Goal: Transaction & Acquisition: Purchase product/service

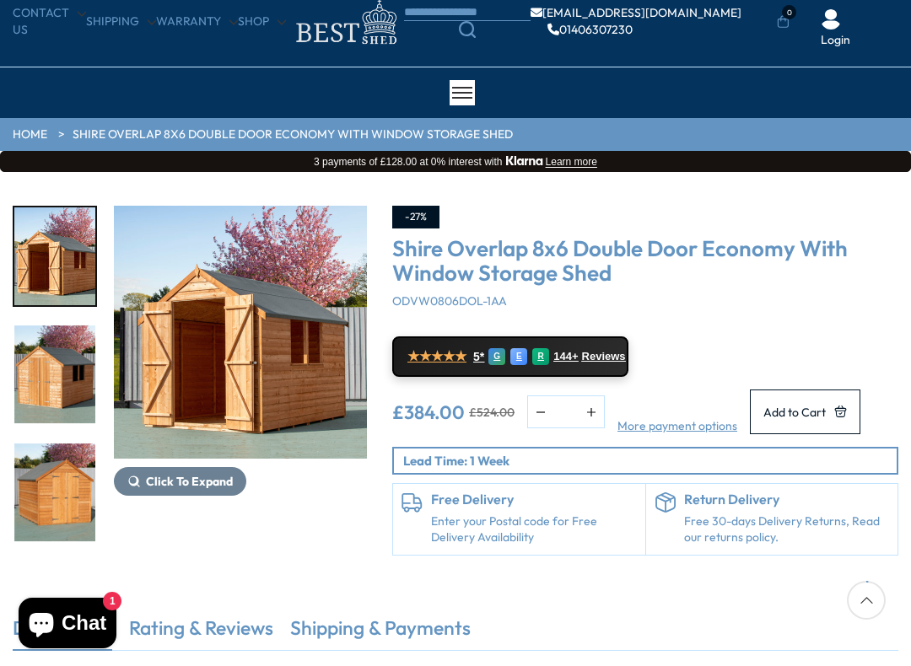
scroll to position [57, 0]
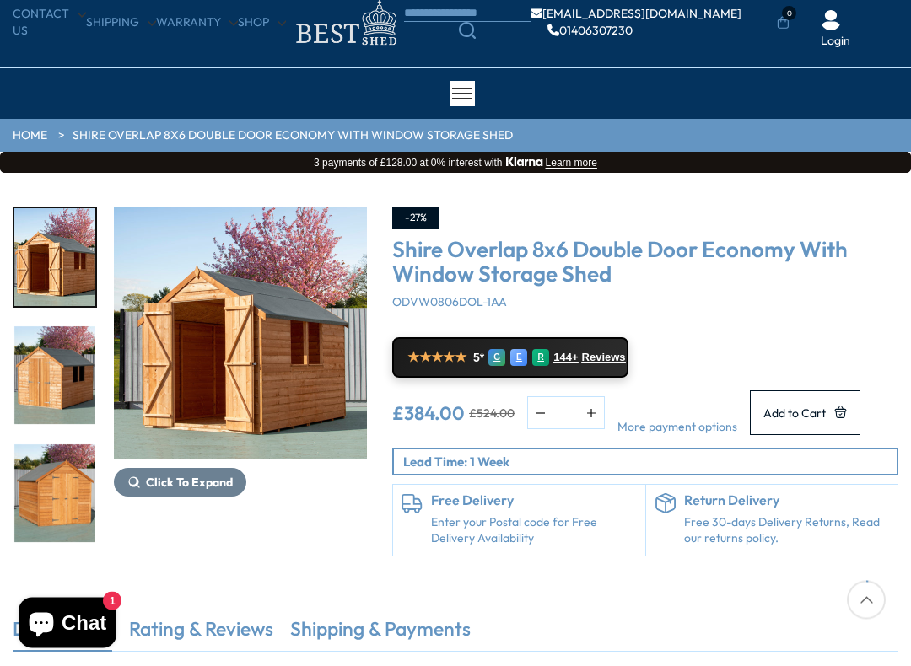
click at [72, 259] on img "1 / 10" at bounding box center [54, 258] width 81 height 98
click at [59, 445] on img "3 / 10" at bounding box center [54, 494] width 81 height 98
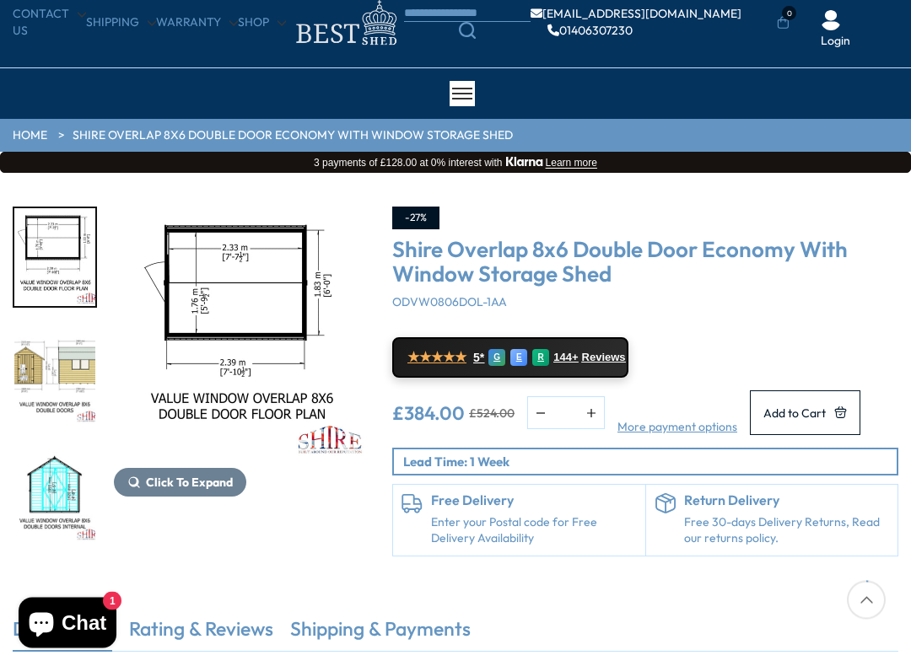
click at [178, 478] on span "Click To Expand" at bounding box center [189, 483] width 87 height 15
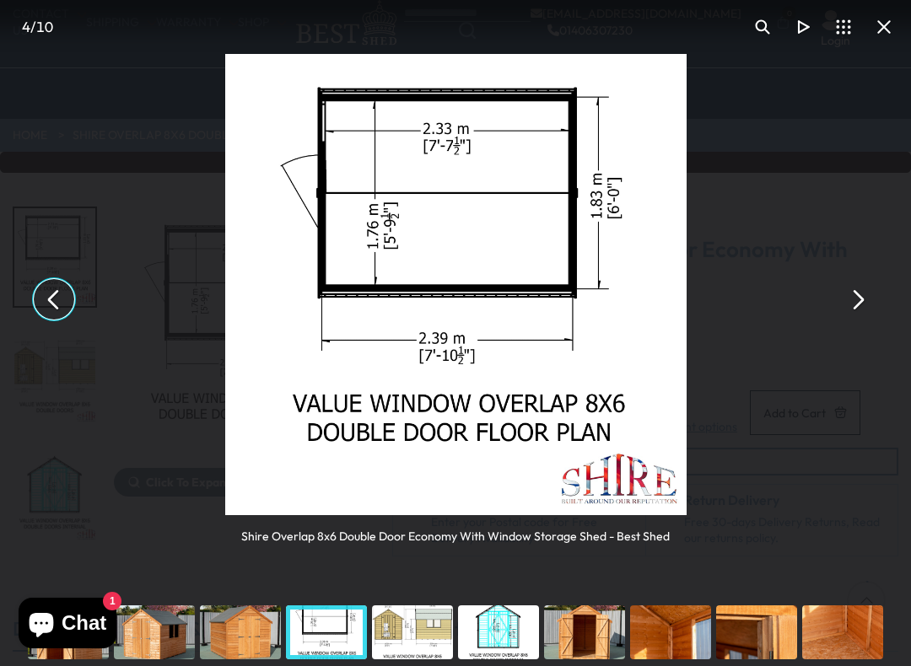
click at [63, 308] on button "You can close this modal content with the ESC key" at bounding box center [54, 299] width 40 height 40
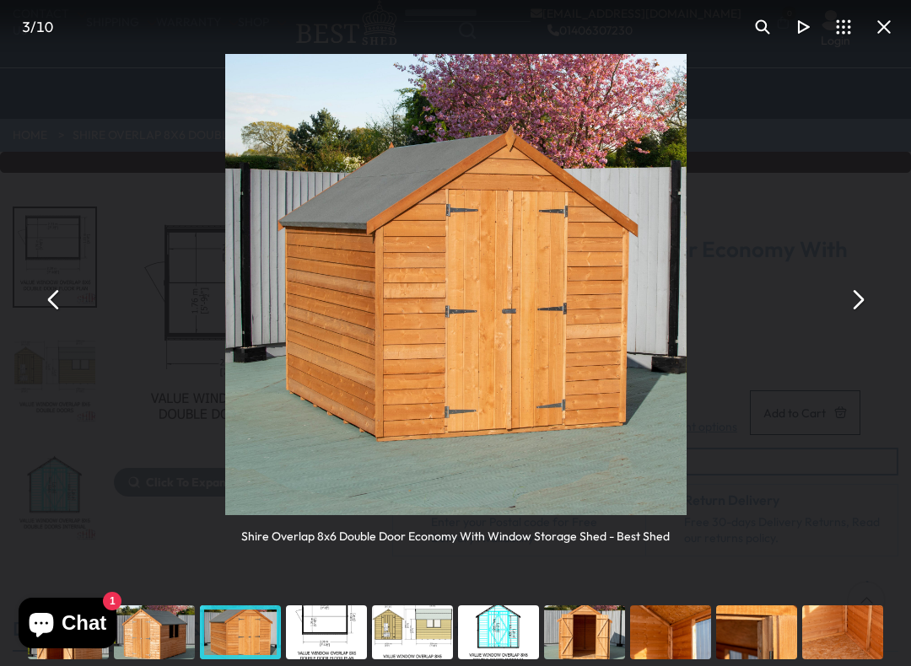
click at [859, 287] on button "You can close this modal content with the ESC key" at bounding box center [857, 299] width 40 height 40
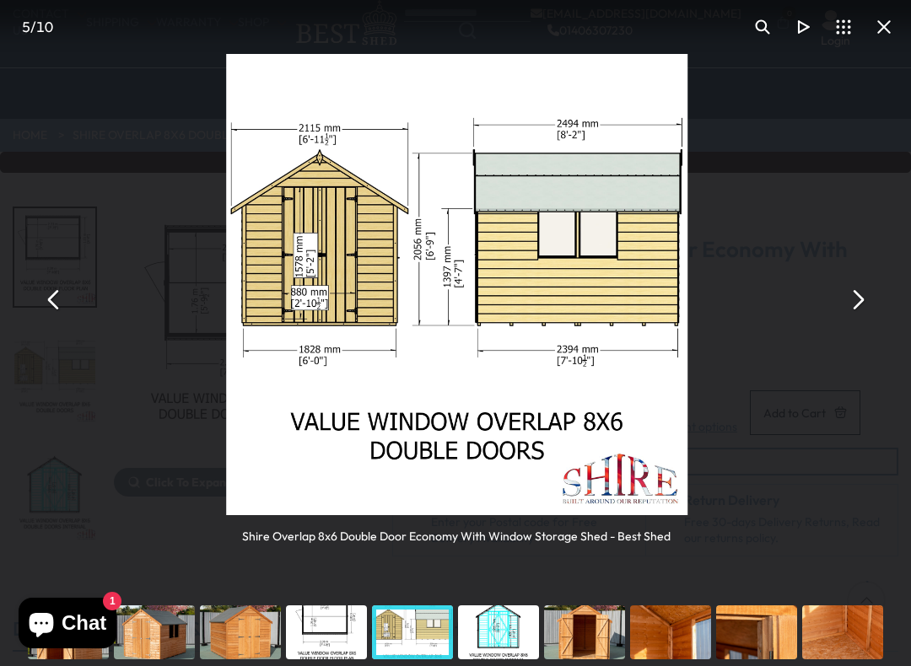
click at [64, 306] on button "You can close this modal content with the ESC key" at bounding box center [54, 299] width 40 height 40
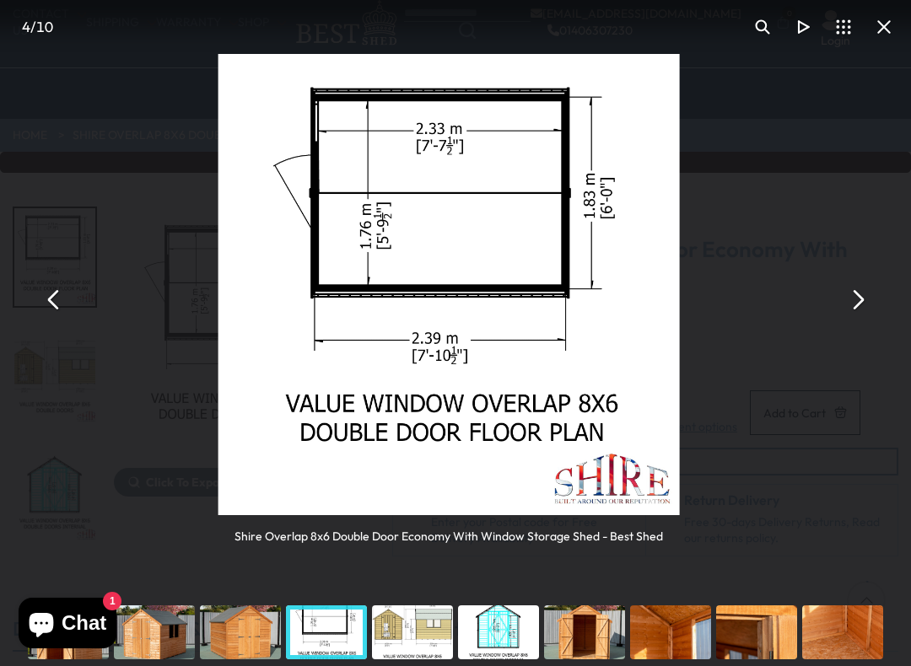
click at [68, 298] on button "You can close this modal content with the ESC key" at bounding box center [54, 299] width 40 height 40
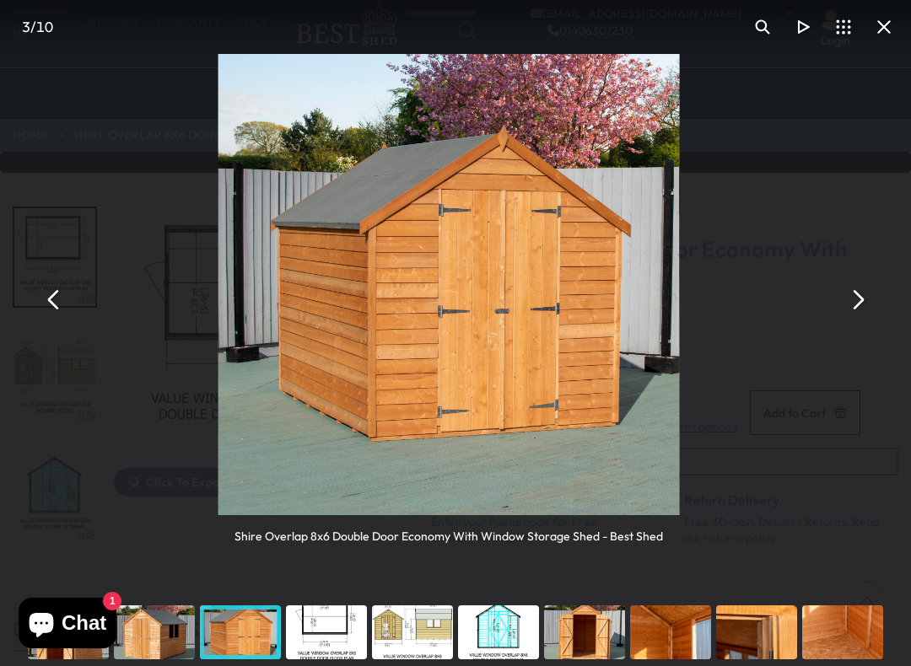
click at [58, 306] on button "You can close this modal content with the ESC key" at bounding box center [54, 299] width 40 height 40
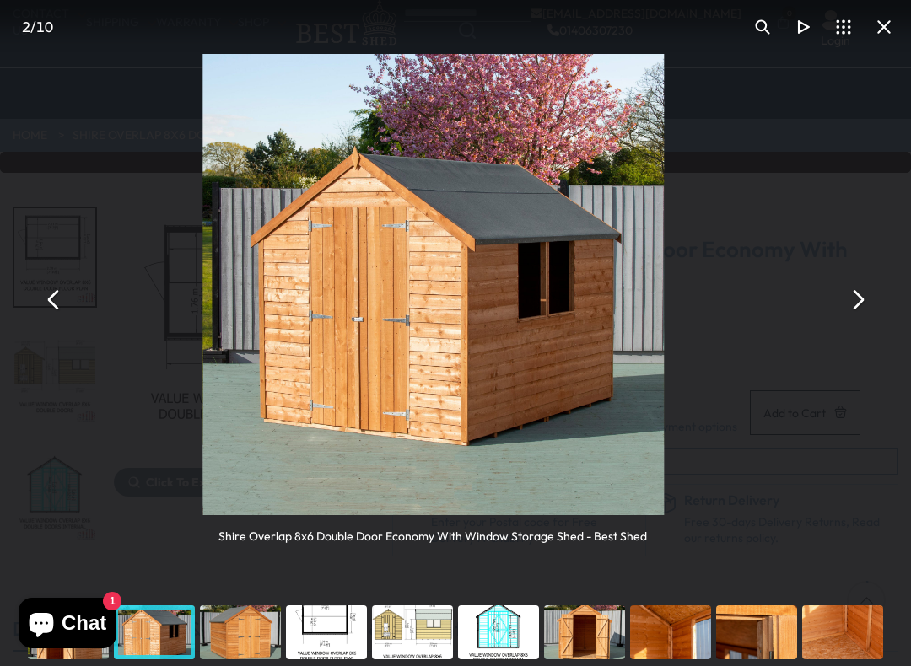
click at [65, 306] on button "You can close this modal content with the ESC key" at bounding box center [54, 299] width 40 height 40
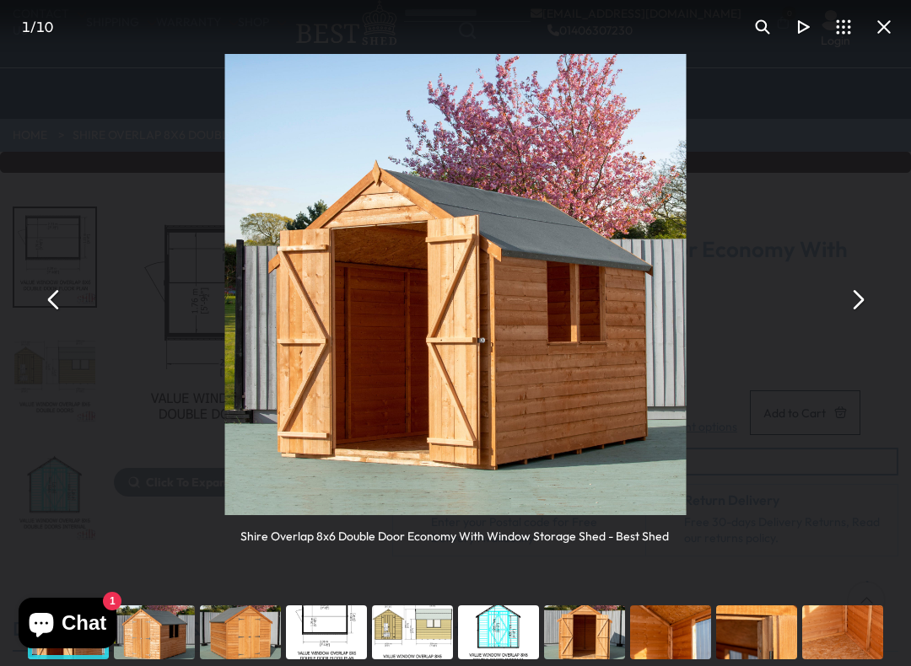
click at [70, 289] on button "You can close this modal content with the ESC key" at bounding box center [54, 299] width 40 height 40
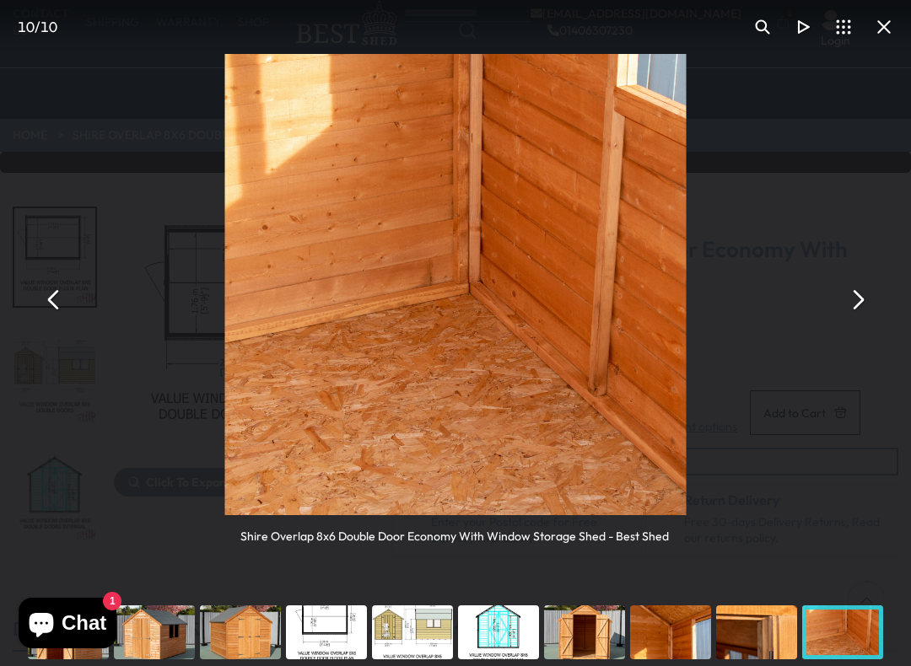
click at [66, 288] on button "You can close this modal content with the ESC key" at bounding box center [54, 299] width 40 height 40
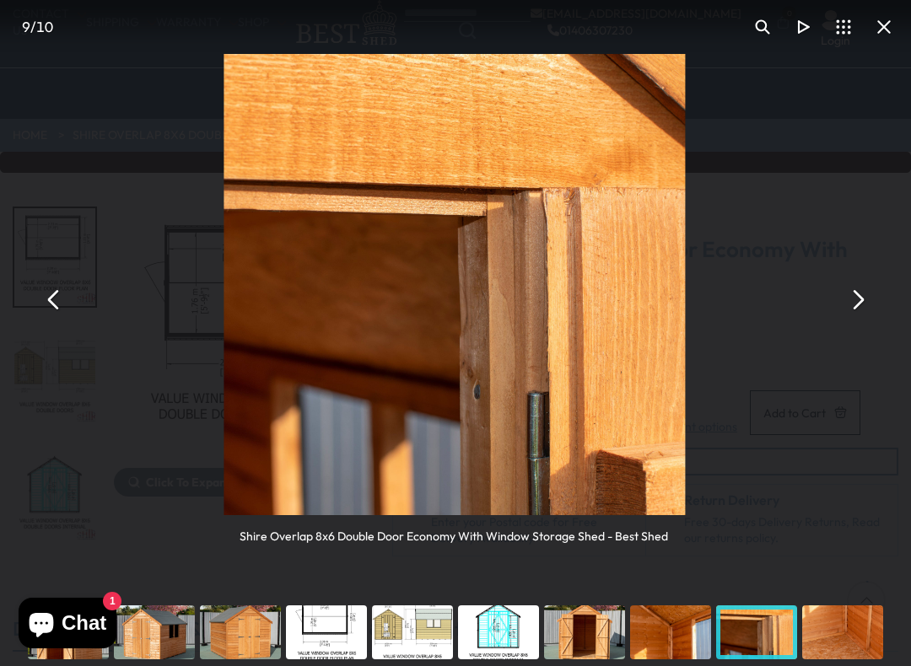
click at [41, 311] on button "You can close this modal content with the ESC key" at bounding box center [54, 299] width 40 height 40
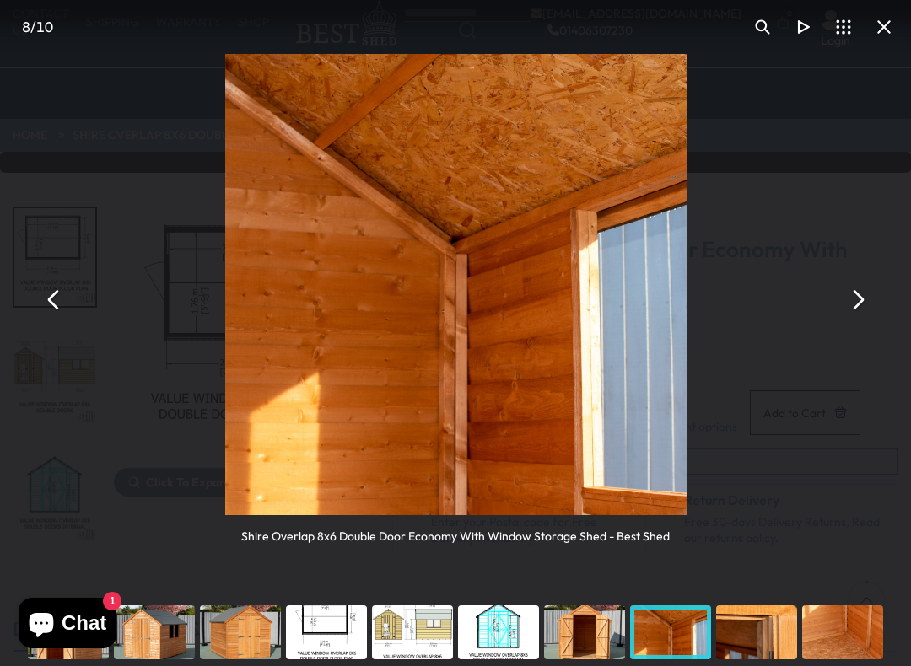
click at [57, 304] on button "You can close this modal content with the ESC key" at bounding box center [54, 299] width 40 height 40
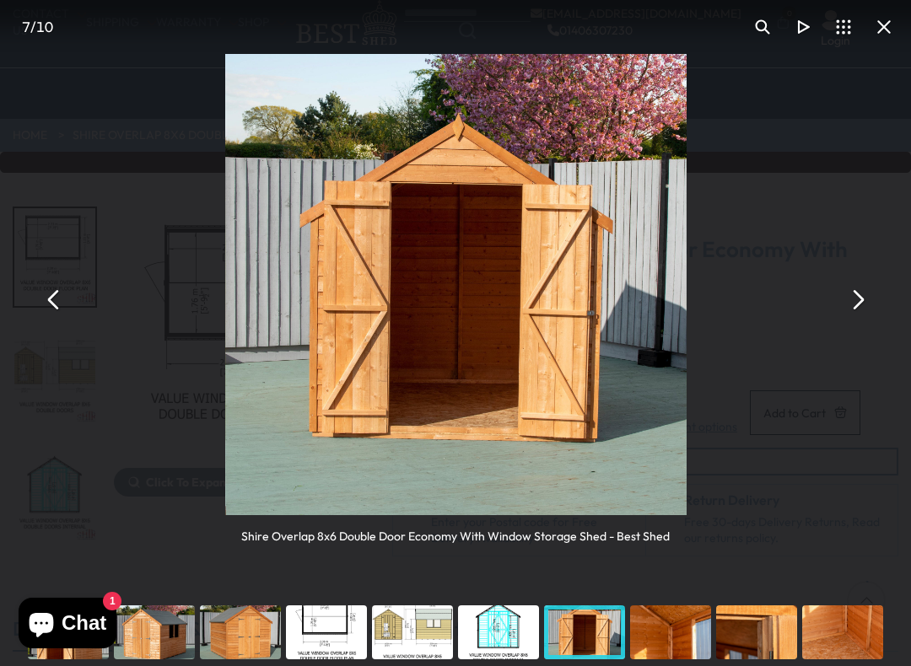
click at [65, 298] on button "You can close this modal content with the ESC key" at bounding box center [54, 299] width 40 height 40
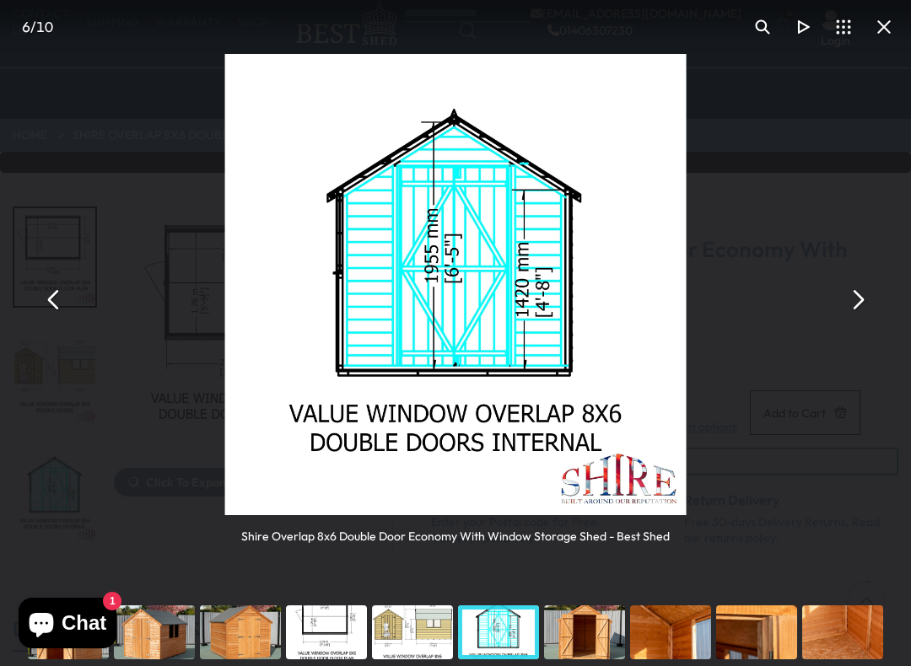
click at [60, 294] on button "You can close this modal content with the ESC key" at bounding box center [54, 299] width 40 height 40
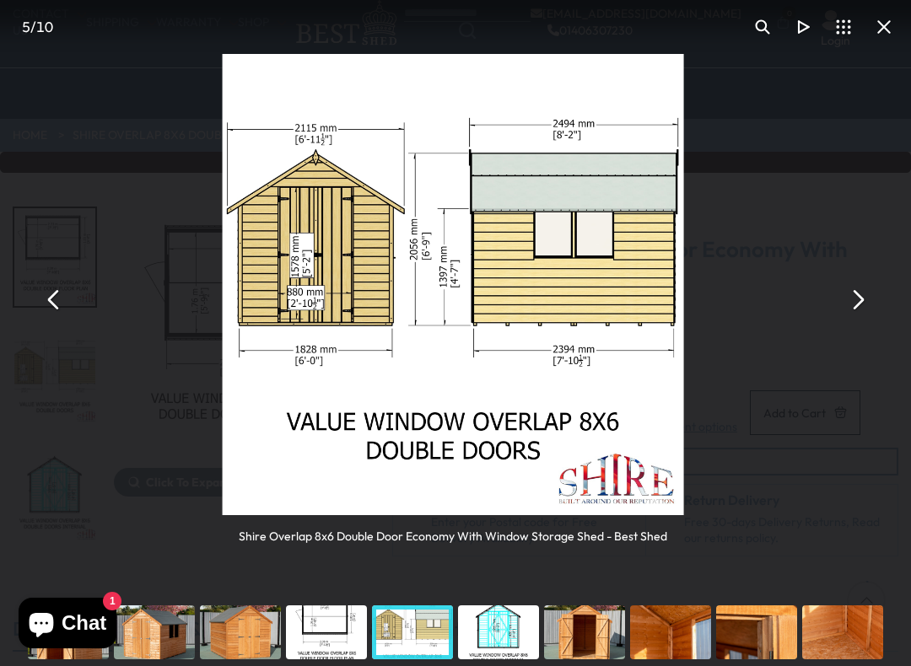
click at [57, 294] on button "You can close this modal content with the ESC key" at bounding box center [54, 299] width 40 height 40
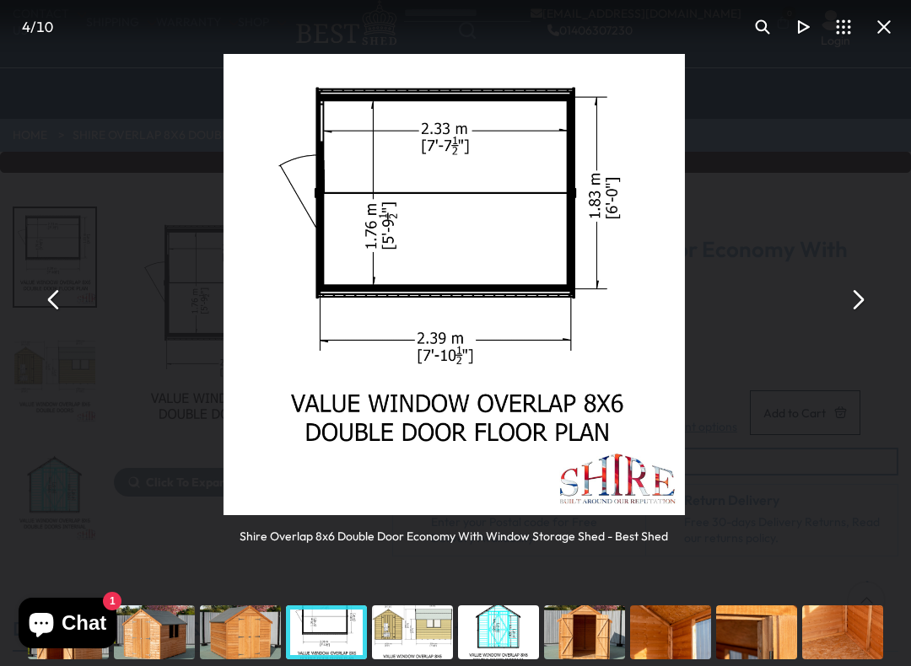
click at [56, 288] on button "You can close this modal content with the ESC key" at bounding box center [54, 299] width 40 height 40
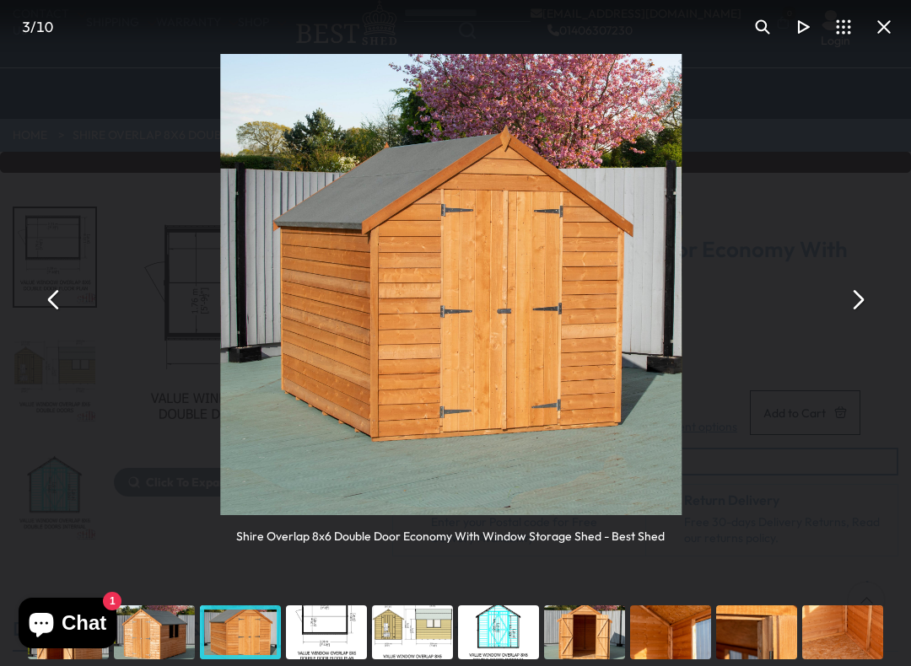
click at [57, 293] on button "You can close this modal content with the ESC key" at bounding box center [54, 299] width 40 height 40
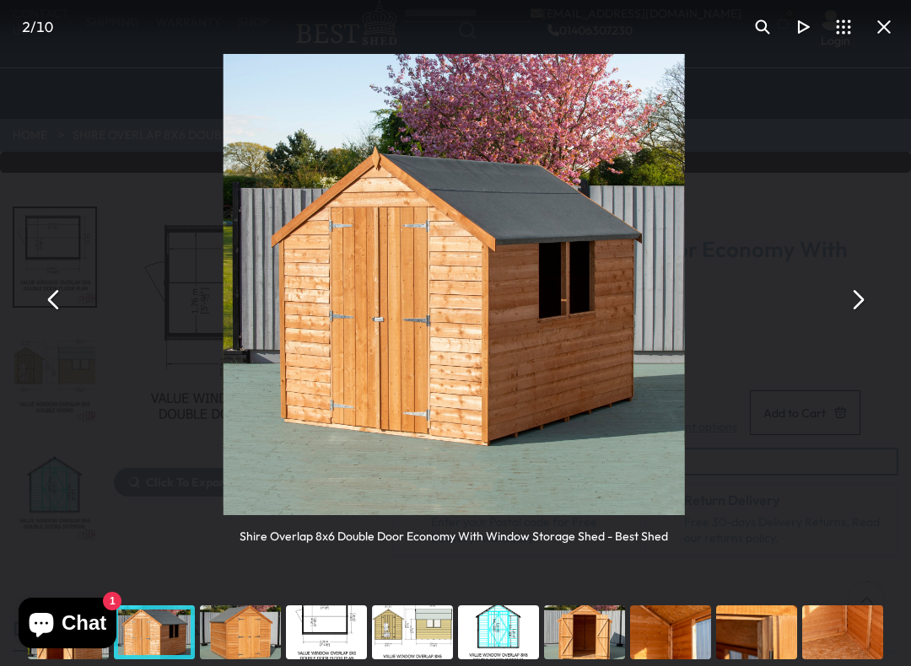
click at [59, 290] on button "You can close this modal content with the ESC key" at bounding box center [54, 299] width 40 height 40
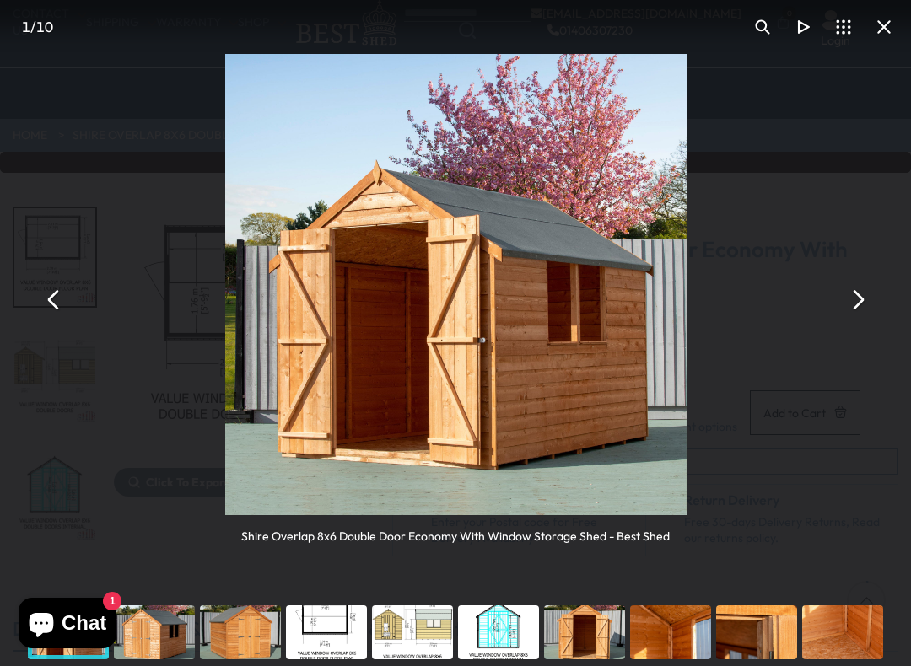
click at [62, 288] on button "You can close this modal content with the ESC key" at bounding box center [54, 299] width 40 height 40
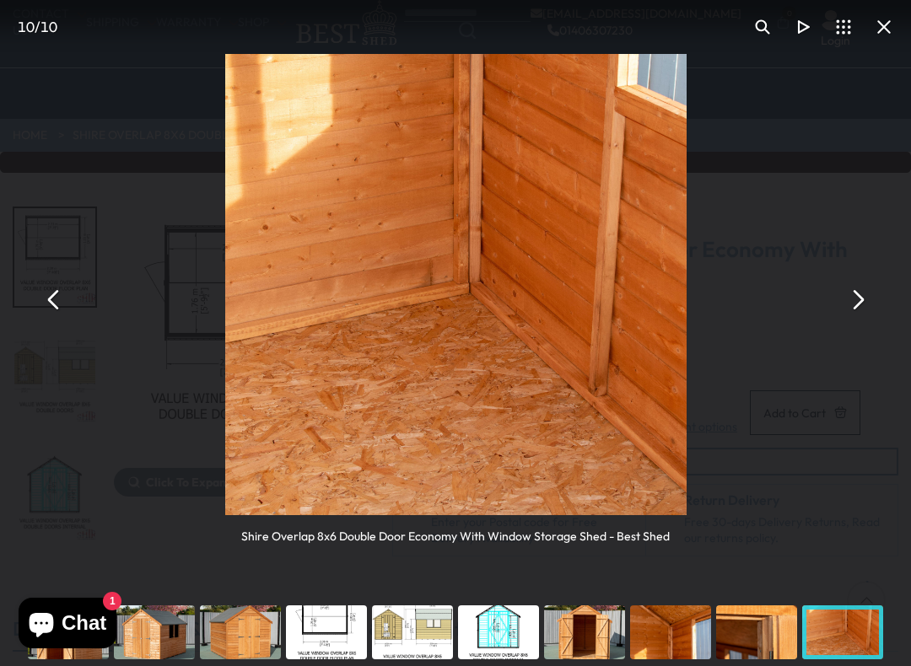
click at [50, 301] on button "You can close this modal content with the ESC key" at bounding box center [54, 299] width 40 height 40
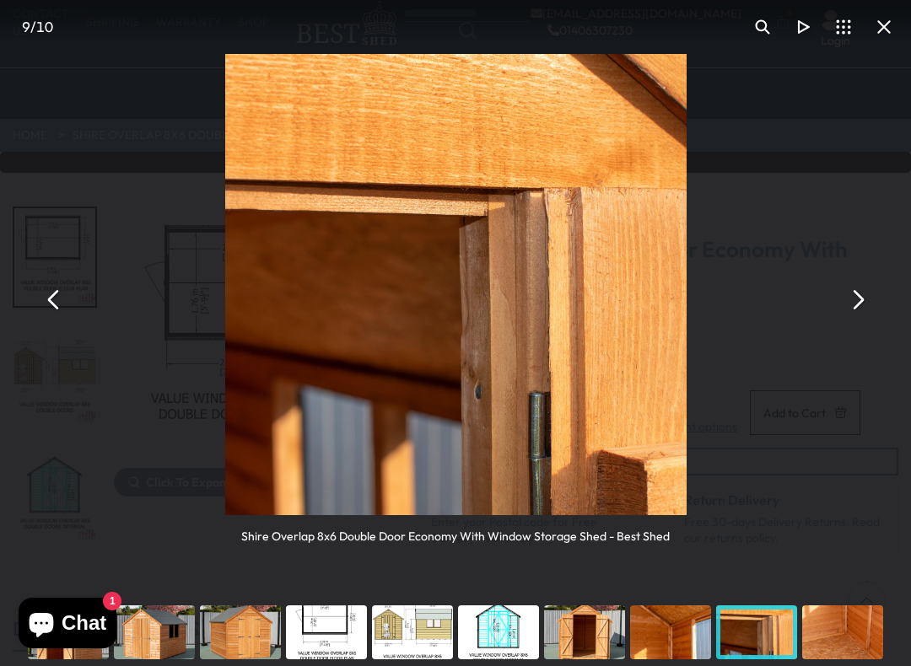
click at [54, 299] on button "You can close this modal content with the ESC key" at bounding box center [54, 299] width 40 height 40
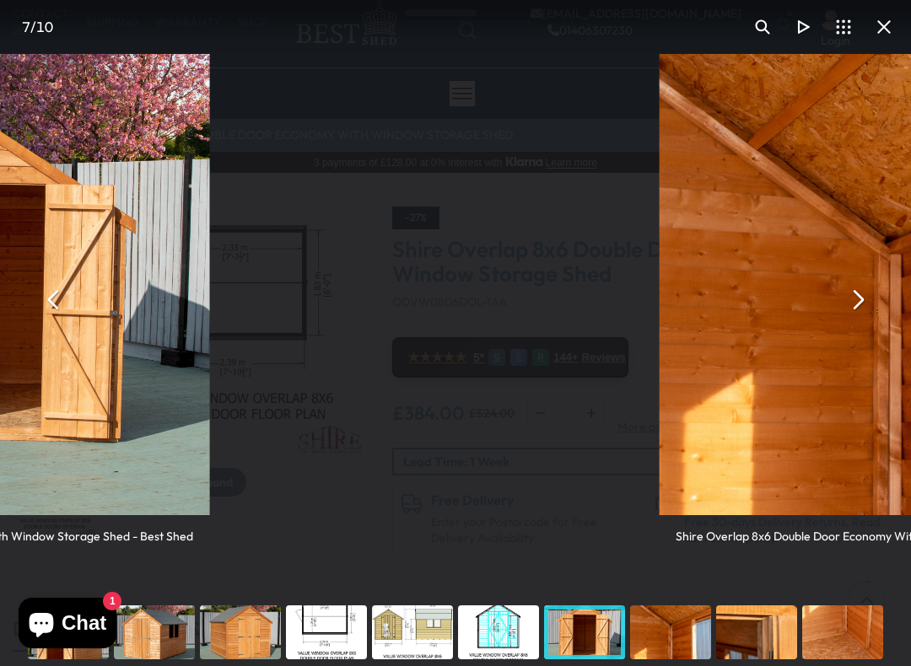
click at [54, 301] on button "You can close this modal content with the ESC key" at bounding box center [54, 299] width 40 height 40
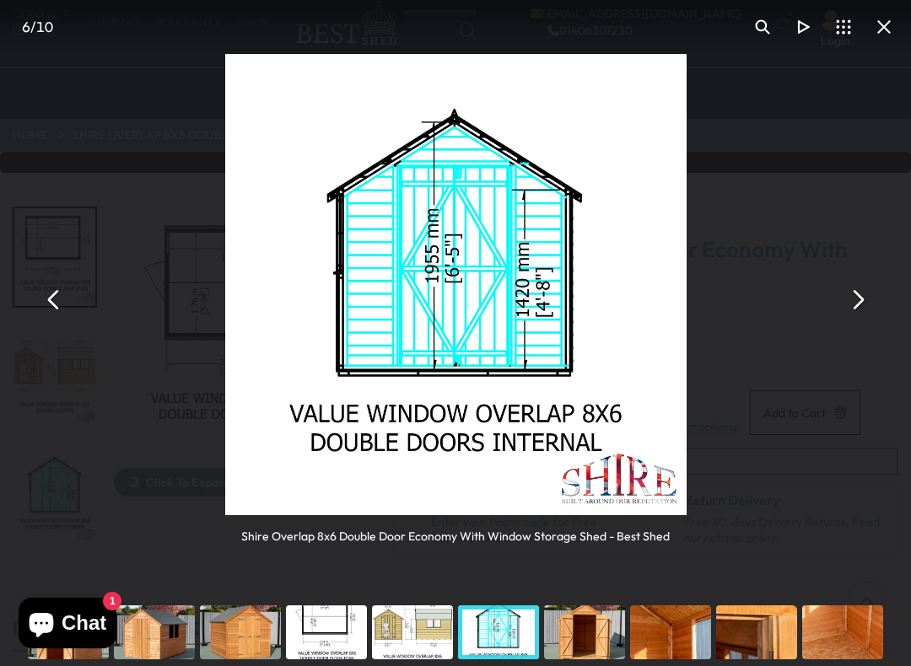
click at [841, 299] on button "You can close this modal content with the ESC key" at bounding box center [857, 299] width 40 height 40
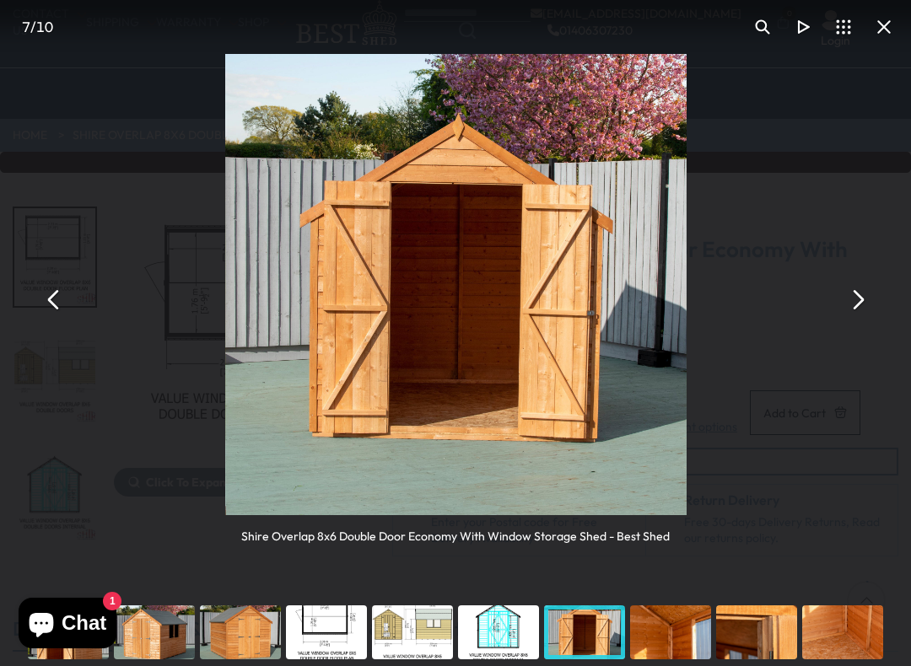
click at [843, 296] on button "You can close this modal content with the ESC key" at bounding box center [857, 299] width 40 height 40
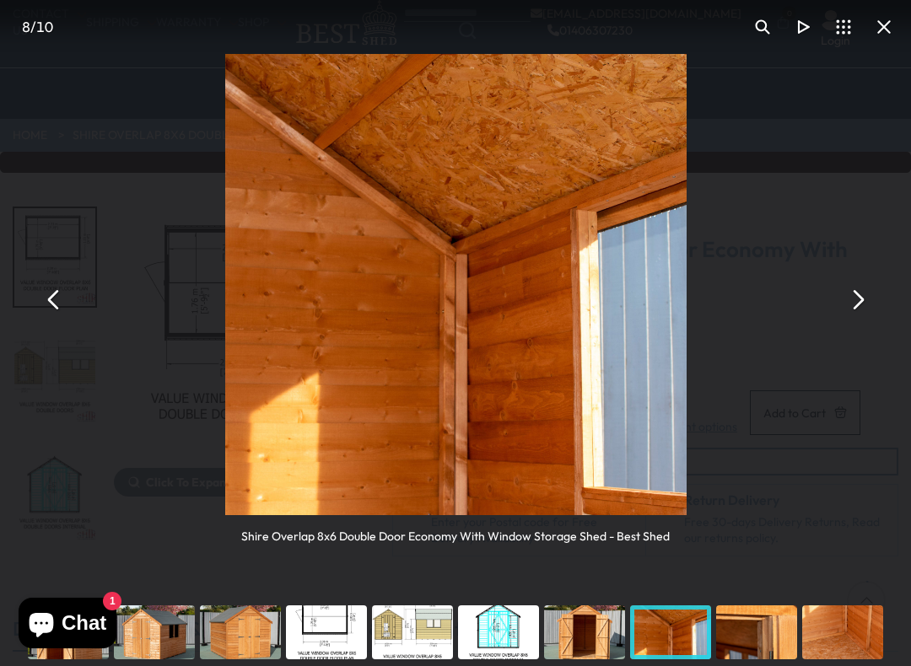
click at [851, 308] on button "You can close this modal content with the ESC key" at bounding box center [857, 299] width 40 height 40
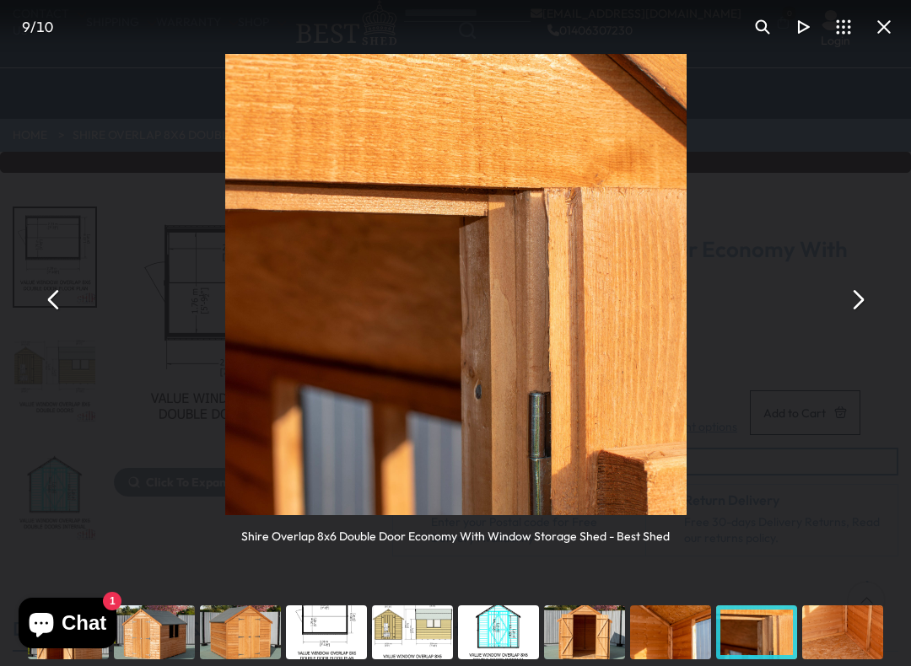
click at [857, 295] on button "You can close this modal content with the ESC key" at bounding box center [857, 299] width 40 height 40
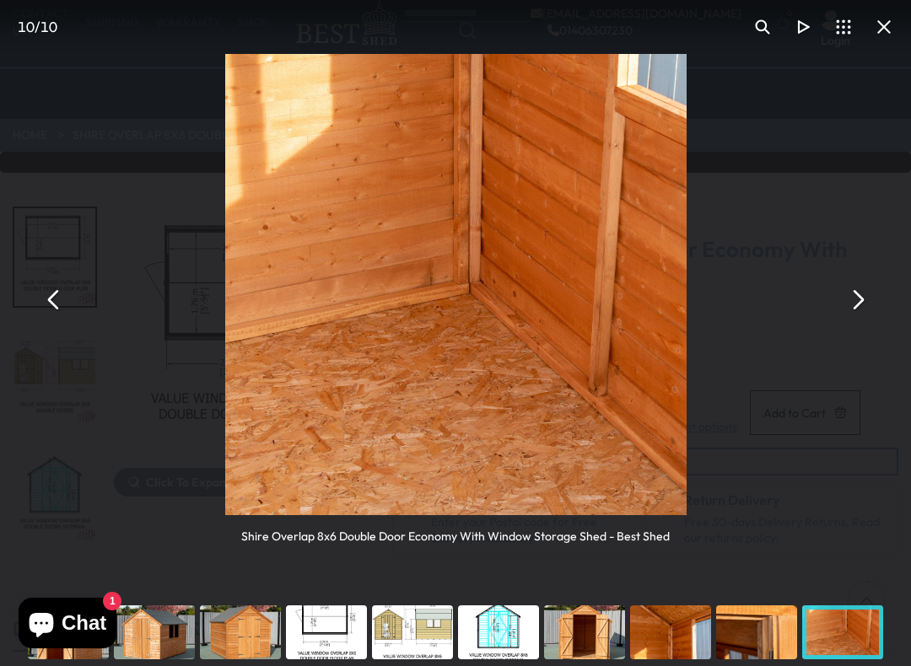
click at [856, 294] on button "You can close this modal content with the ESC key" at bounding box center [857, 299] width 40 height 40
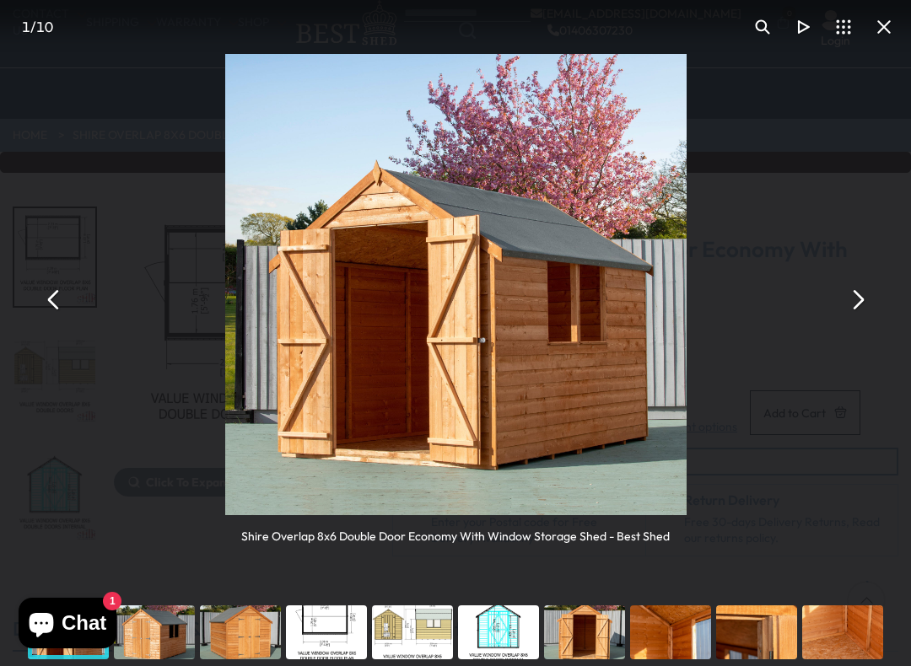
click at [857, 295] on button "You can close this modal content with the ESC key" at bounding box center [857, 299] width 40 height 40
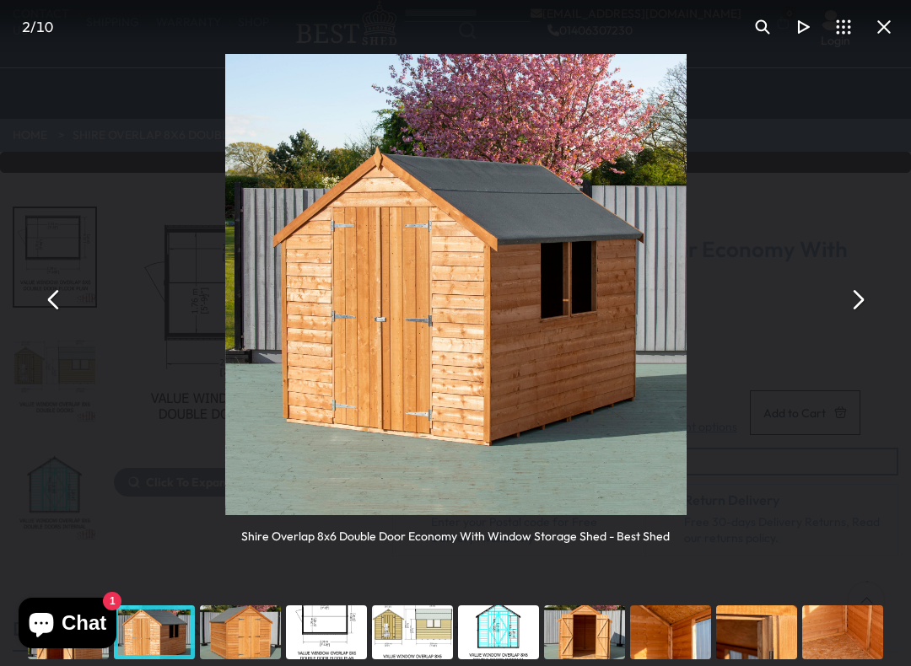
click at [857, 293] on button "You can close this modal content with the ESC key" at bounding box center [857, 299] width 40 height 40
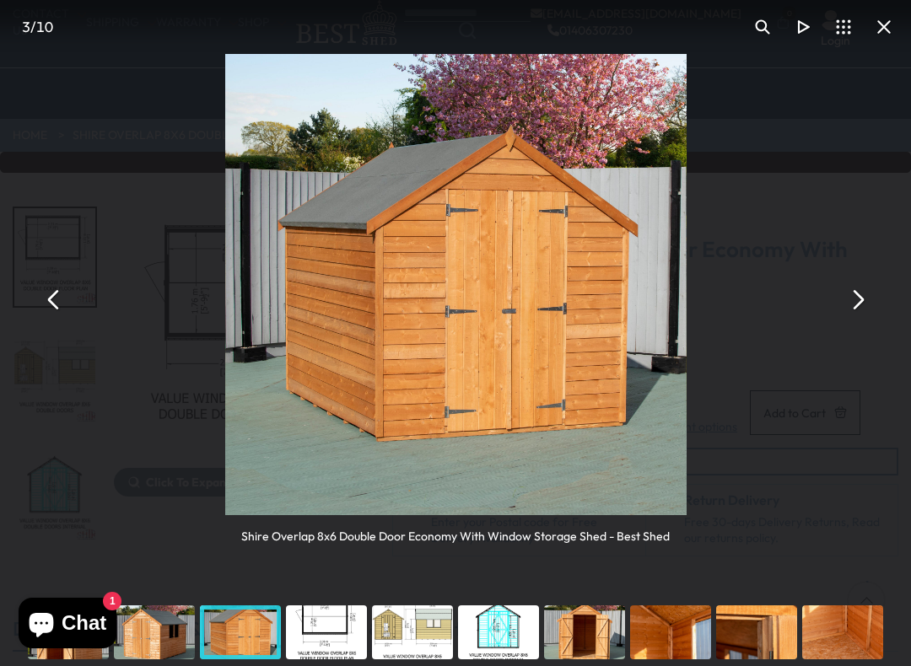
click at [864, 297] on button "You can close this modal content with the ESC key" at bounding box center [857, 299] width 40 height 40
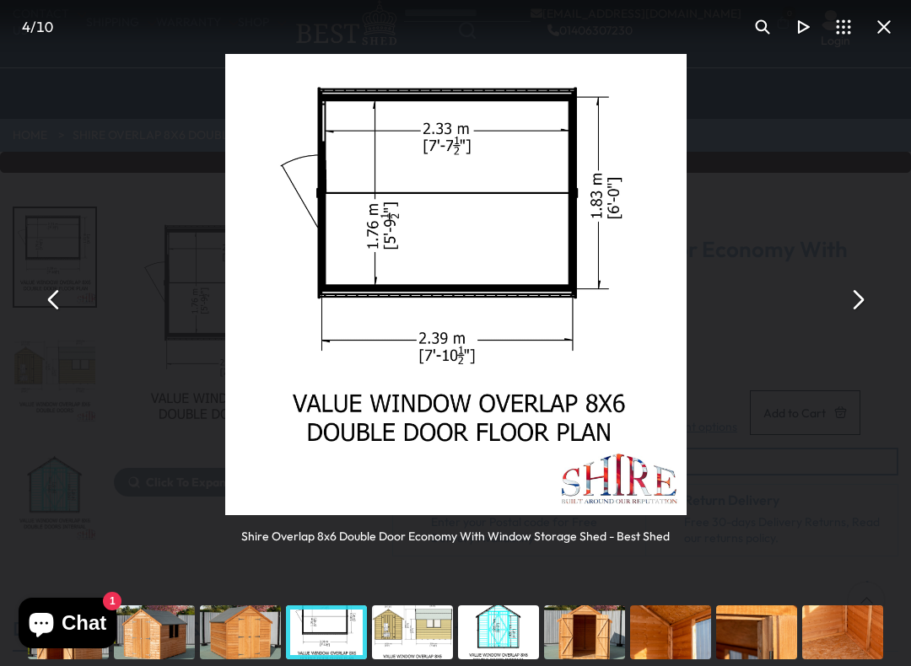
click at [855, 294] on button "You can close this modal content with the ESC key" at bounding box center [857, 299] width 40 height 40
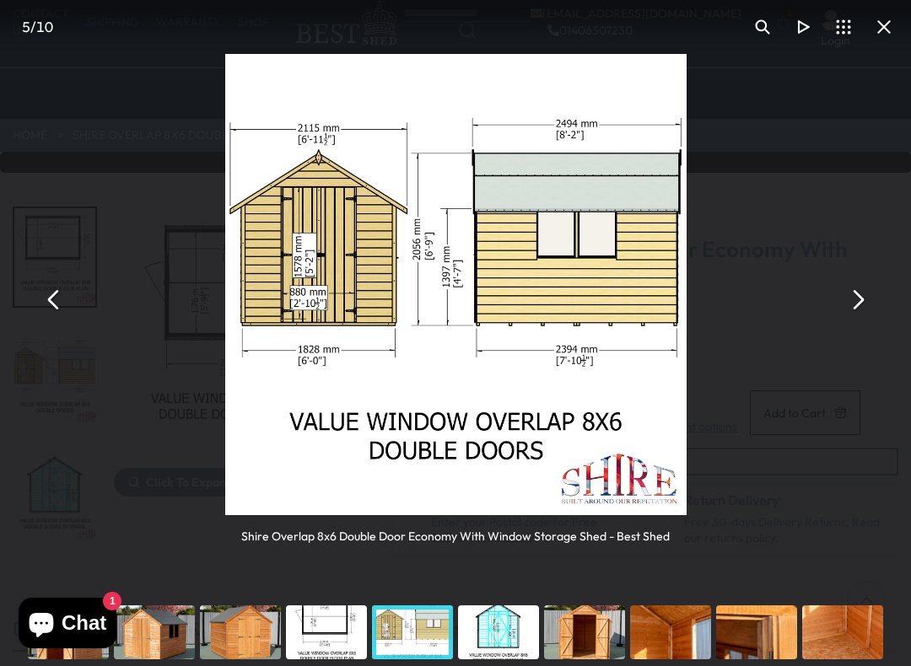
click at [854, 295] on button "You can close this modal content with the ESC key" at bounding box center [857, 299] width 40 height 40
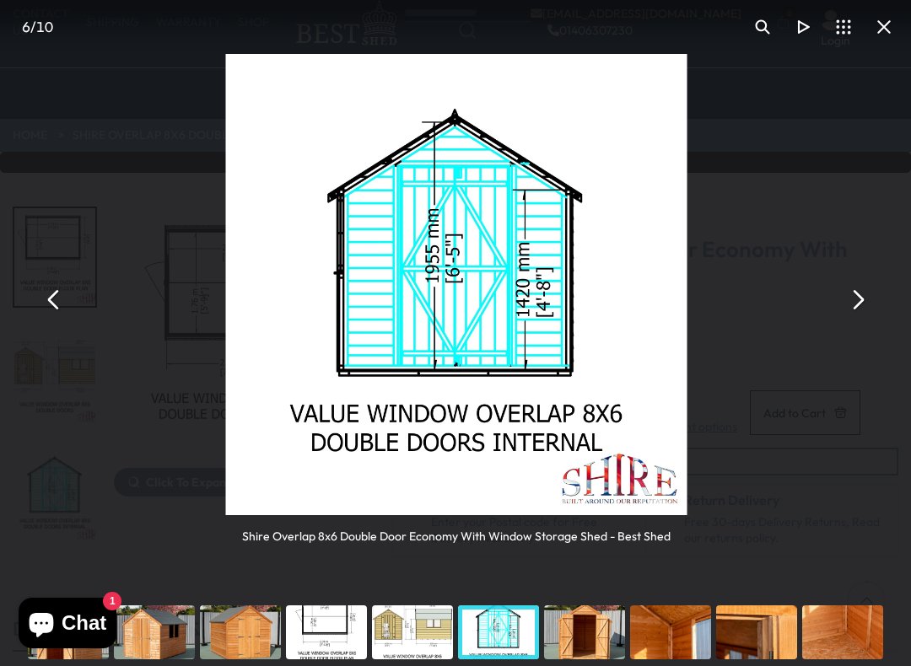
click at [859, 295] on button "You can close this modal content with the ESC key" at bounding box center [857, 299] width 40 height 40
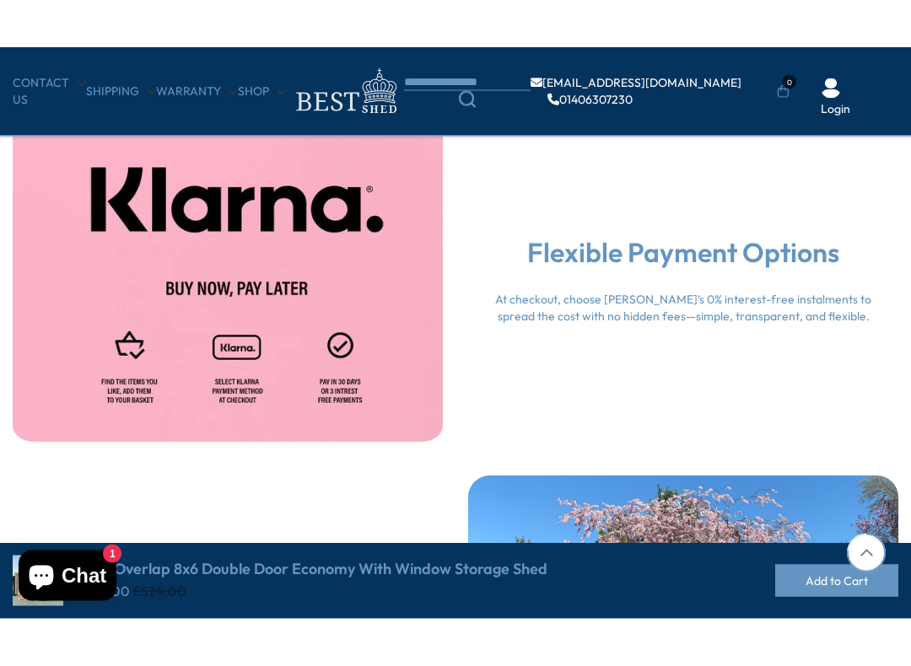
scroll to position [3205, 0]
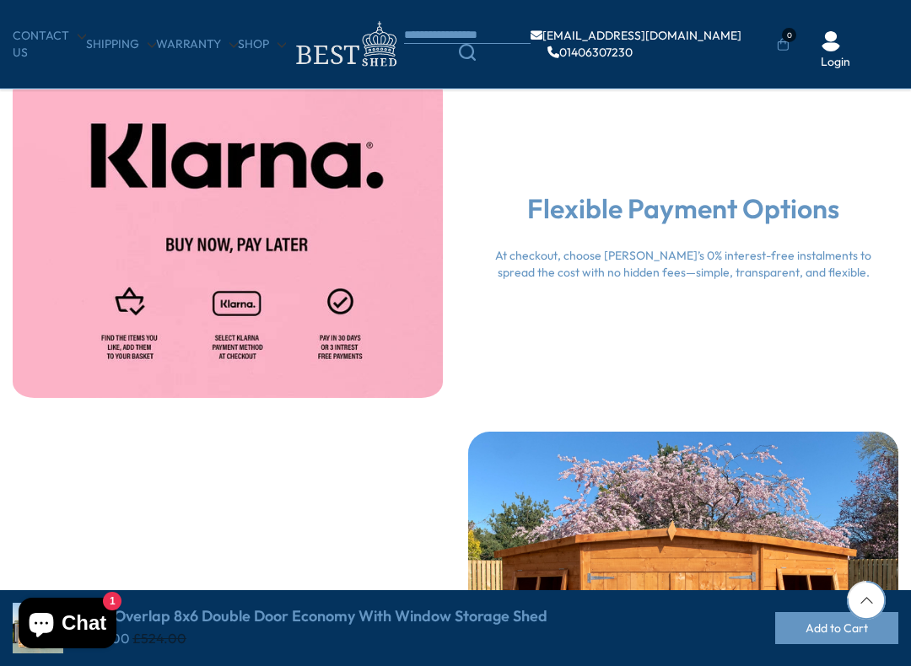
click at [866, 571] on icon at bounding box center [866, 600] width 39 height 39
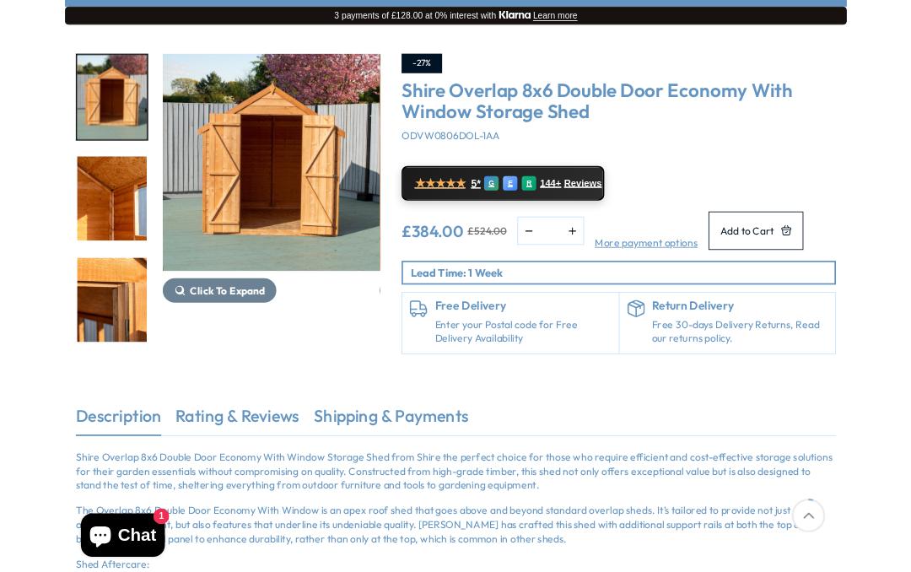
scroll to position [202, 0]
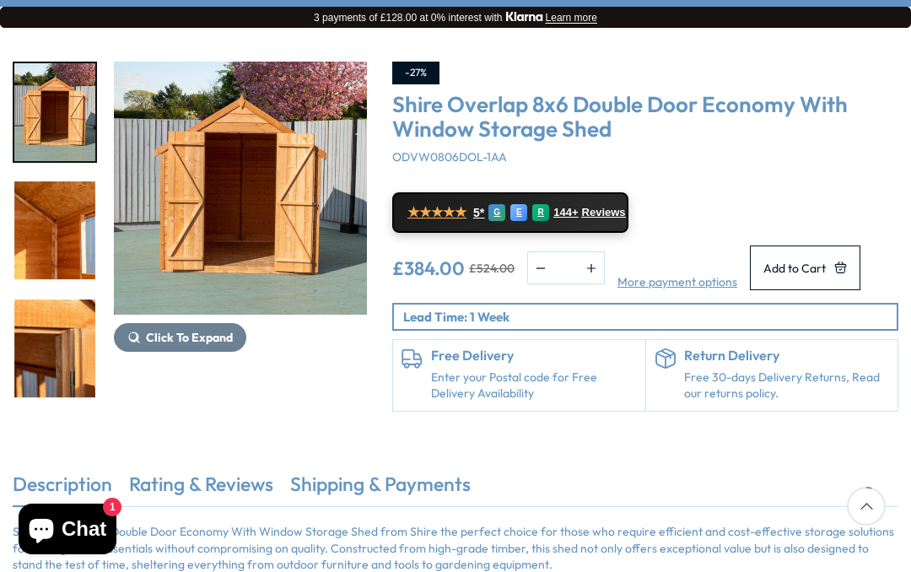
click at [535, 385] on link "Enter your Postal code for Free Delivery Availability" at bounding box center [534, 385] width 206 height 33
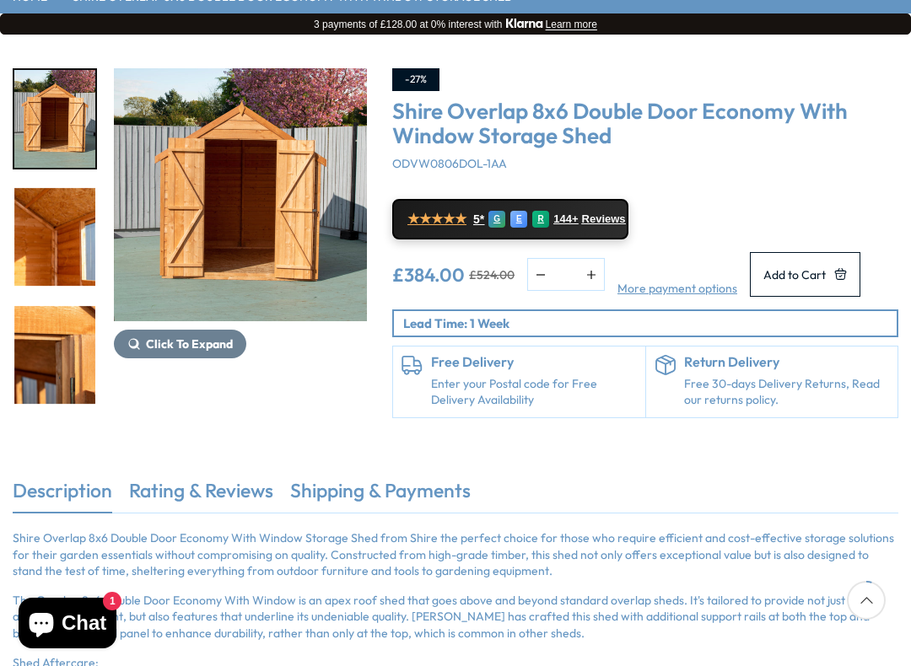
scroll to position [195, 0]
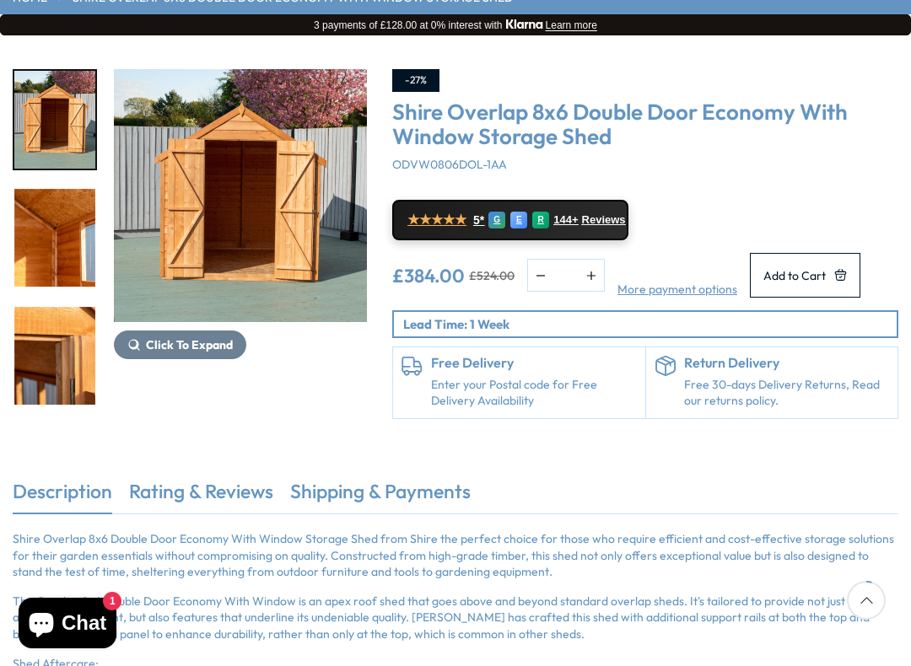
click at [757, 163] on div "Shire Overlap 8x6 Double Door Economy With Window Storage Shed ODVW0806DOL-1AA" at bounding box center [645, 136] width 506 height 73
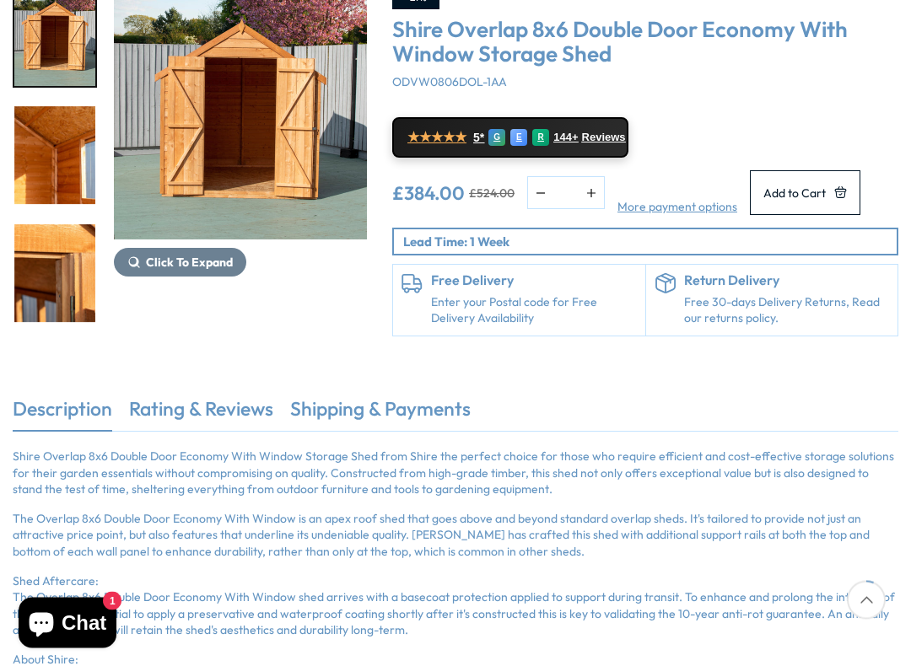
scroll to position [280, 0]
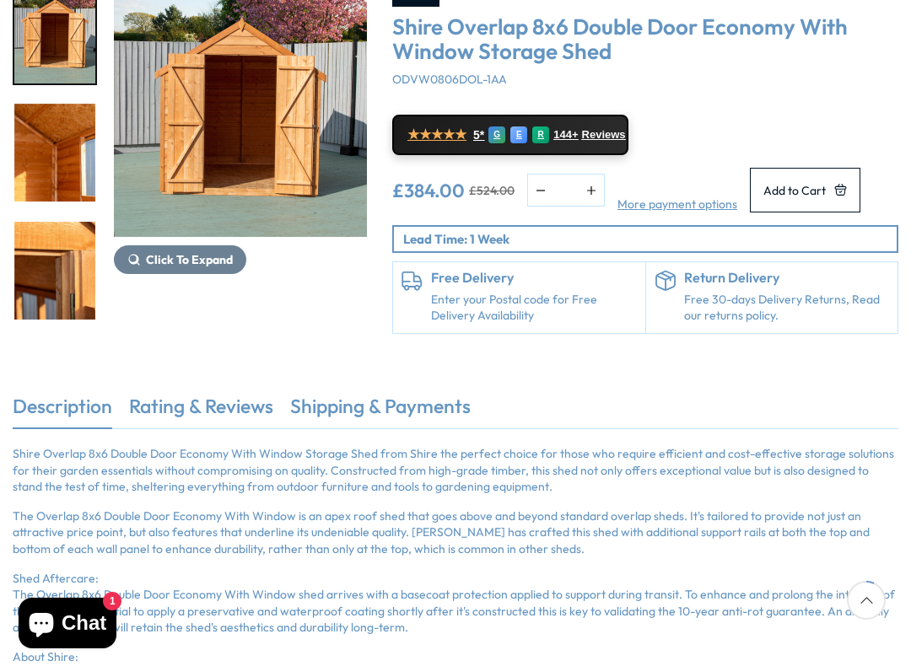
click at [422, 292] on icon at bounding box center [411, 281] width 21 height 21
click at [435, 248] on p "Lead Time: 1 Week" at bounding box center [649, 239] width 493 height 18
click at [449, 248] on p "Lead Time: 1 Week" at bounding box center [649, 239] width 493 height 18
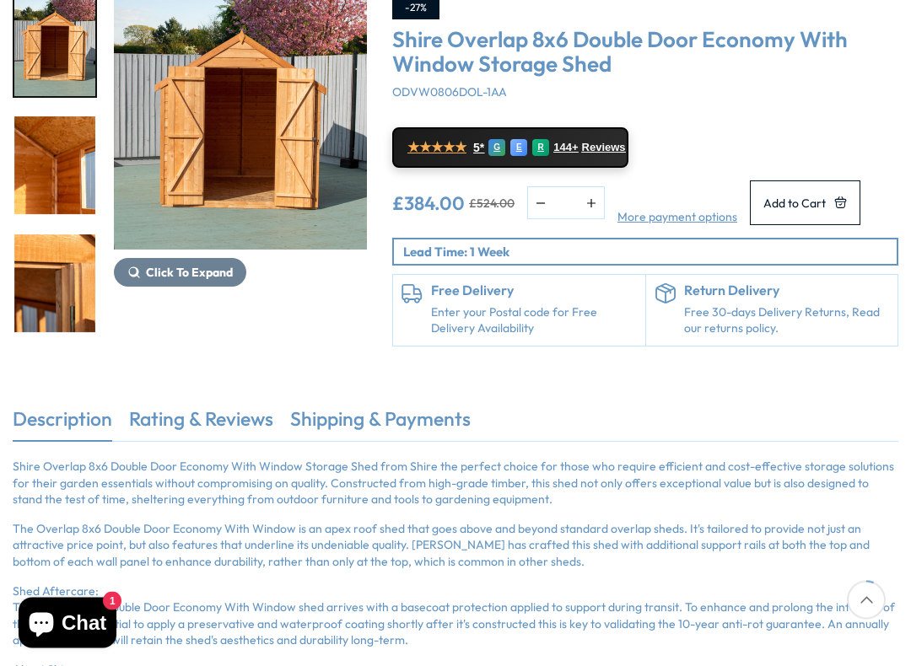
scroll to position [267, 0]
click at [823, 202] on span "Add to Cart" at bounding box center [794, 203] width 62 height 12
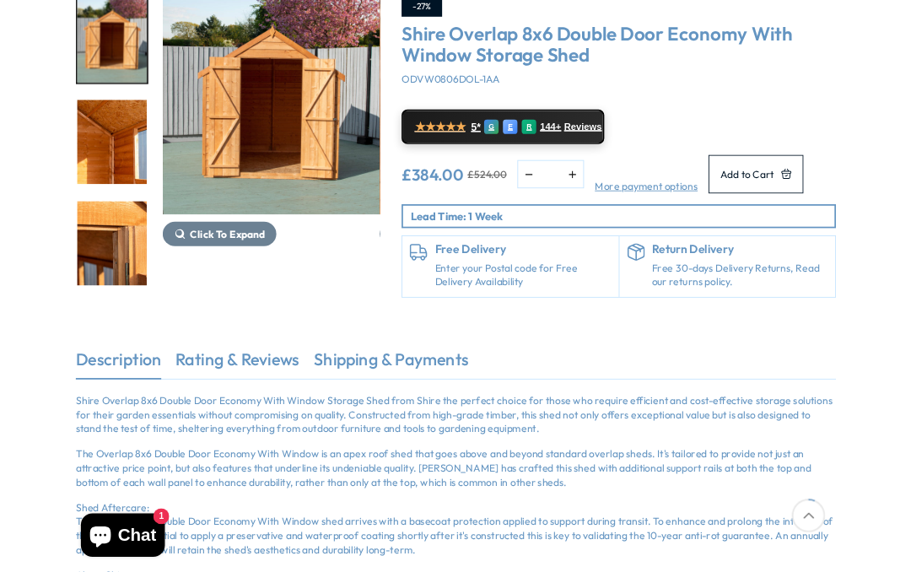
scroll to position [0, 0]
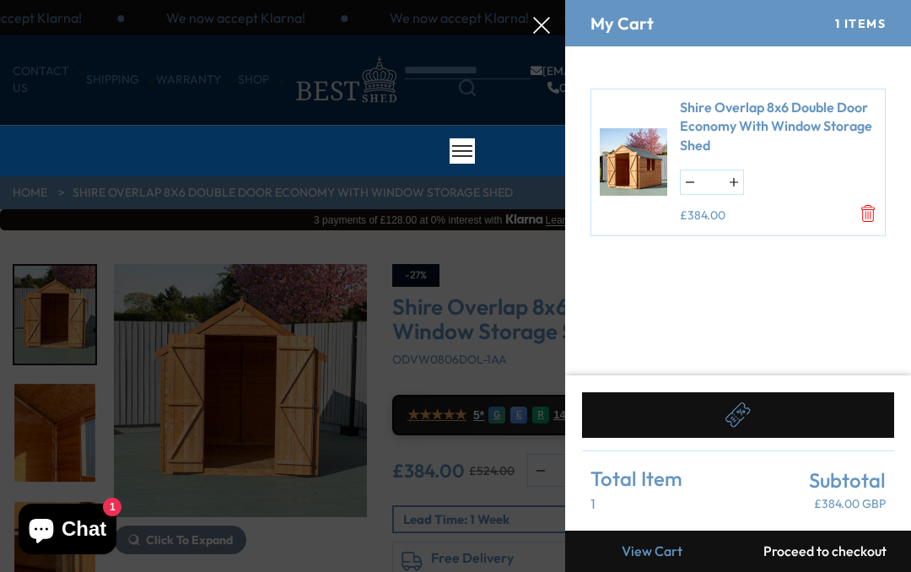
click at [541, 0] on div at bounding box center [455, 0] width 911 height 0
click at [547, 26] on icon at bounding box center [541, 25] width 17 height 17
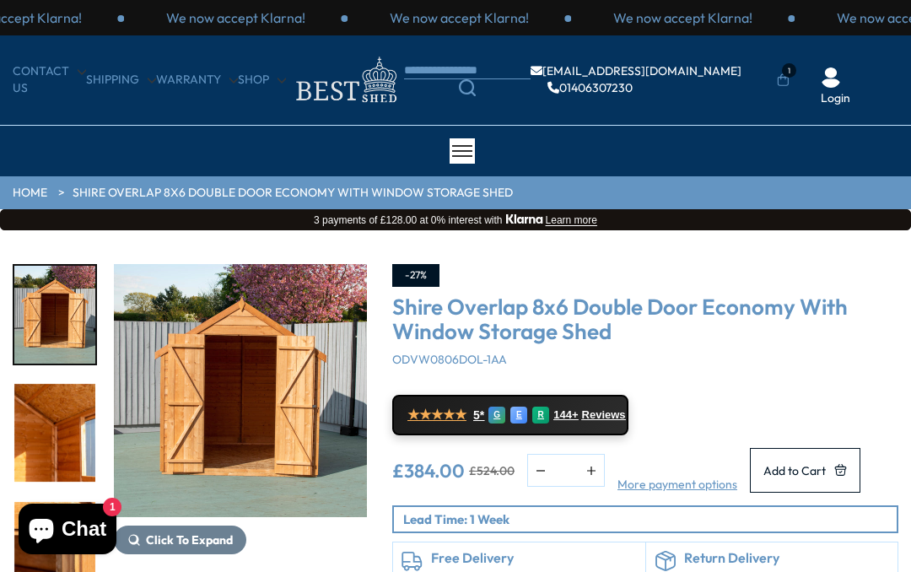
click at [560, 13] on div "We now accept Klarna!" at bounding box center [459, 17] width 224 height 19
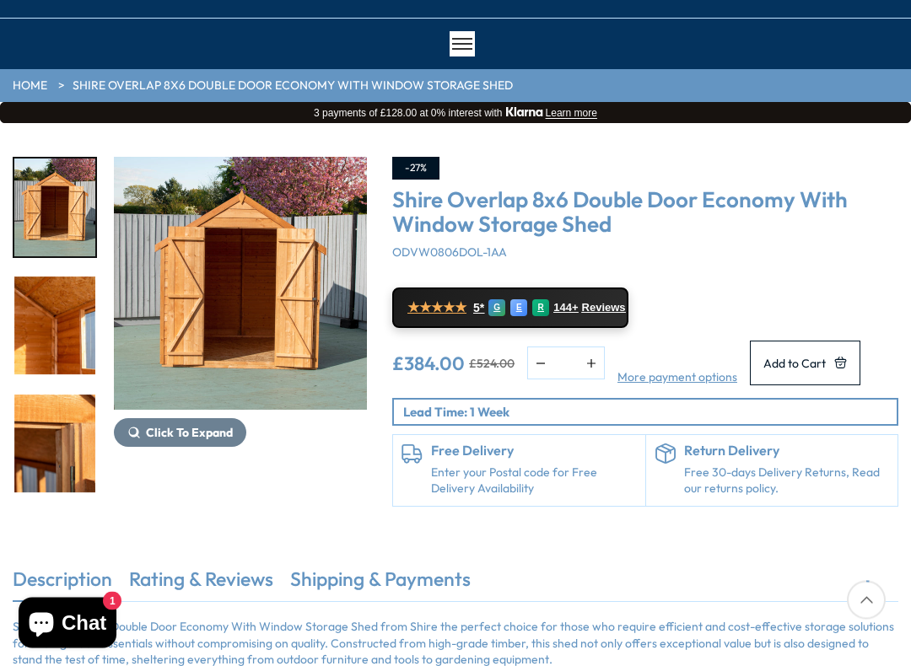
scroll to position [108, 0]
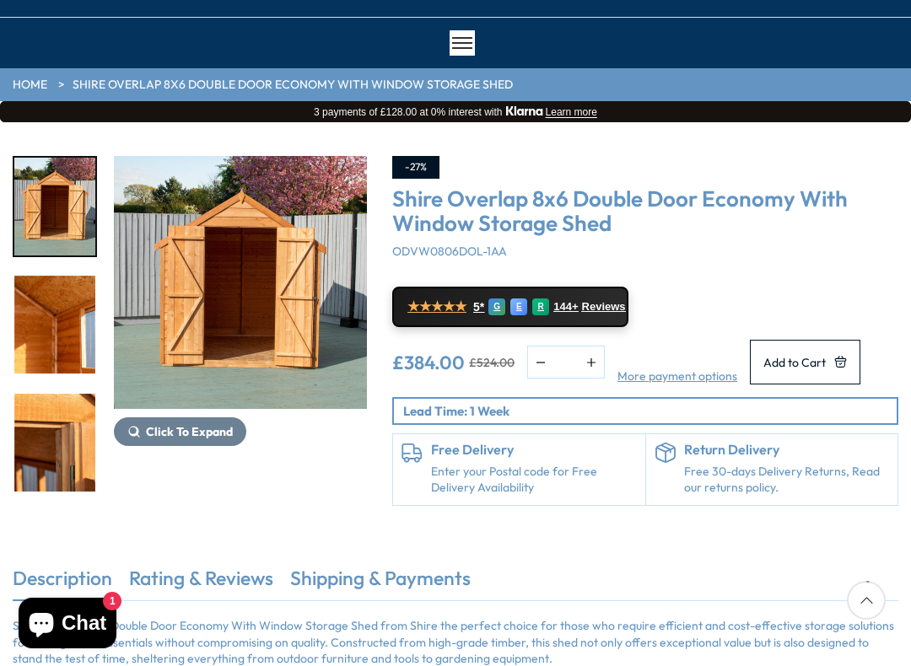
click at [816, 284] on div "★★★★★ 5* G E R 144+ Reviews" at bounding box center [645, 305] width 506 height 45
click at [516, 458] on h6 "Free Delivery" at bounding box center [534, 450] width 206 height 15
click at [517, 420] on p "Lead Time: 1 Week" at bounding box center [649, 411] width 493 height 18
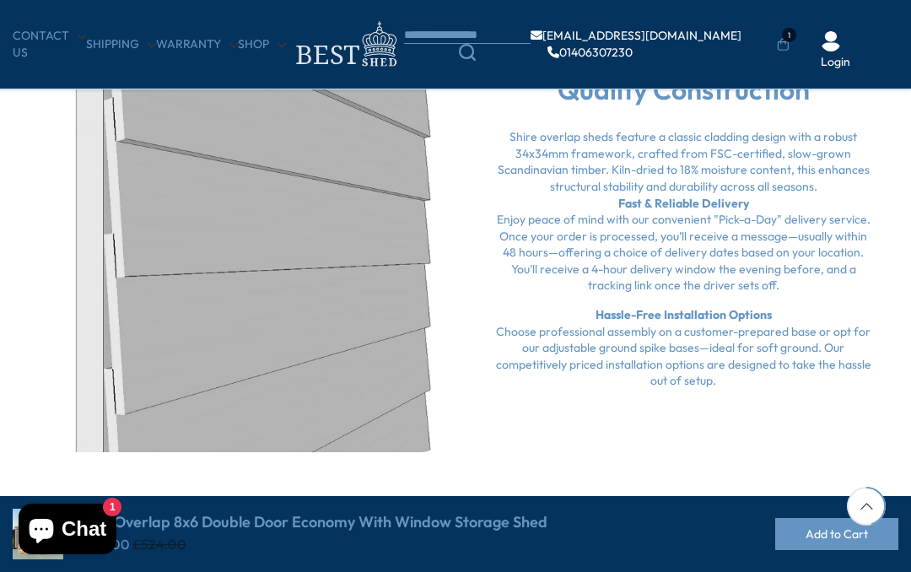
scroll to position [1896, 0]
click at [698, 328] on p "Hassle-Free Installation Options Choose professional assembly on a customer-pre…" at bounding box center [683, 347] width 380 height 83
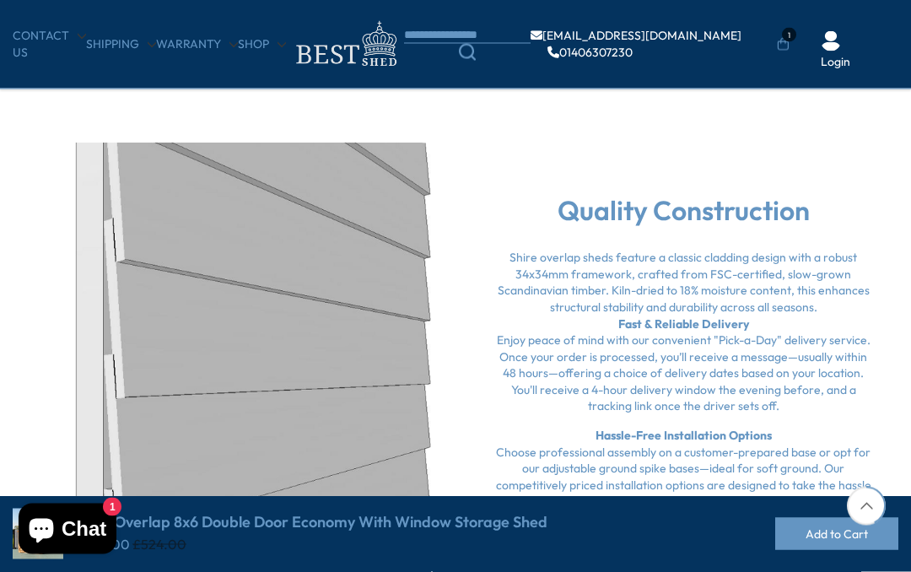
scroll to position [1769, 0]
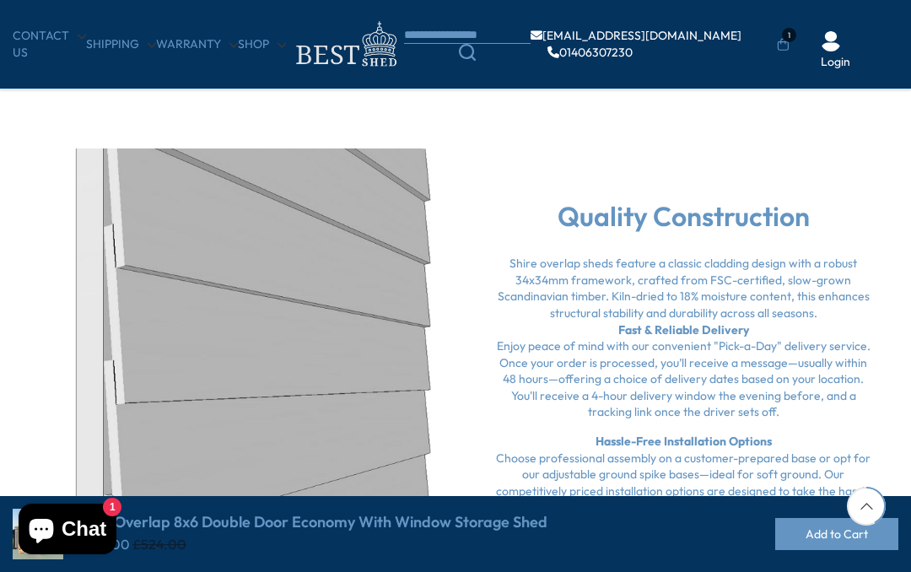
click at [908, 367] on div "Quality Construction Shire overlap sheds feature a classic cladding design with…" at bounding box center [682, 364] width 455 height 331
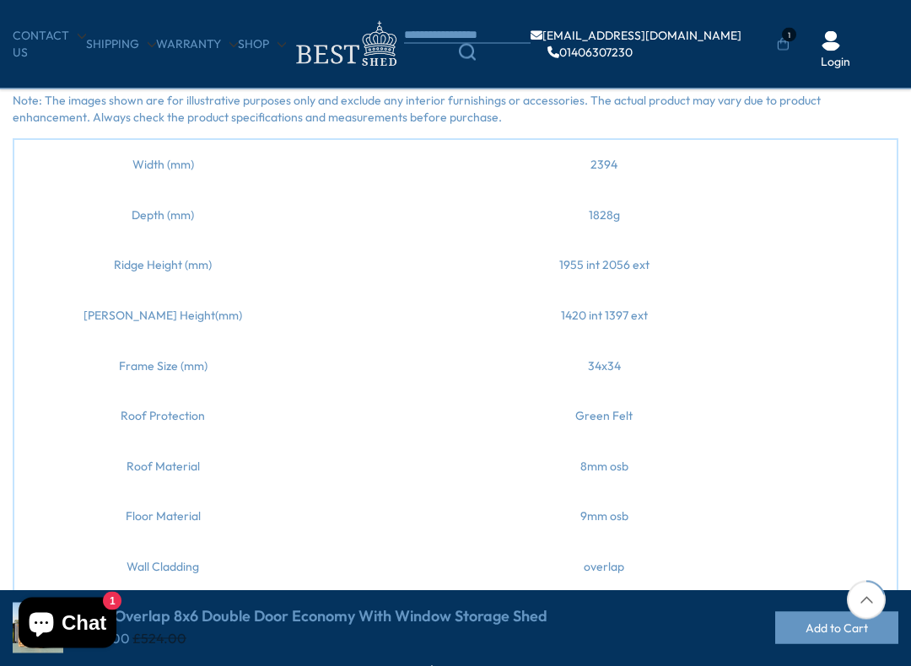
scroll to position [821, 0]
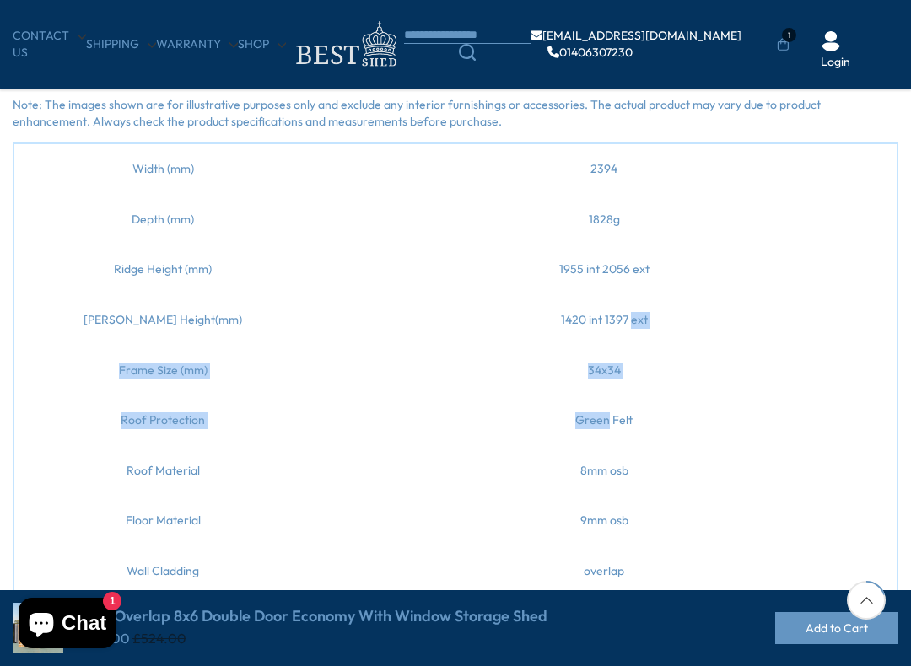
click at [773, 289] on td "1955 int 2056 ext" at bounding box center [604, 270] width 586 height 51
click at [816, 251] on td "1955 int 2056 ext" at bounding box center [604, 270] width 586 height 51
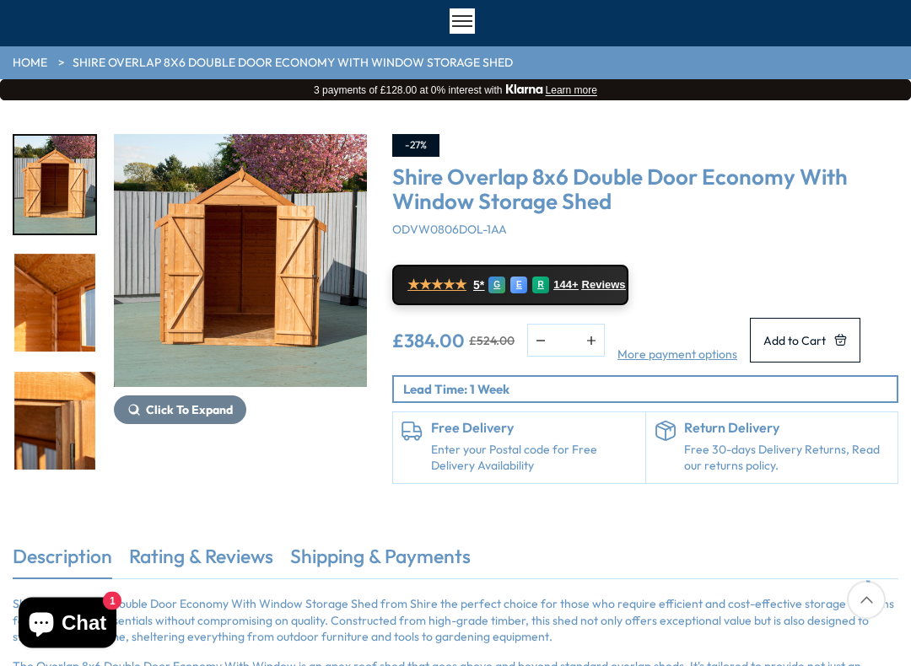
scroll to position [141, 0]
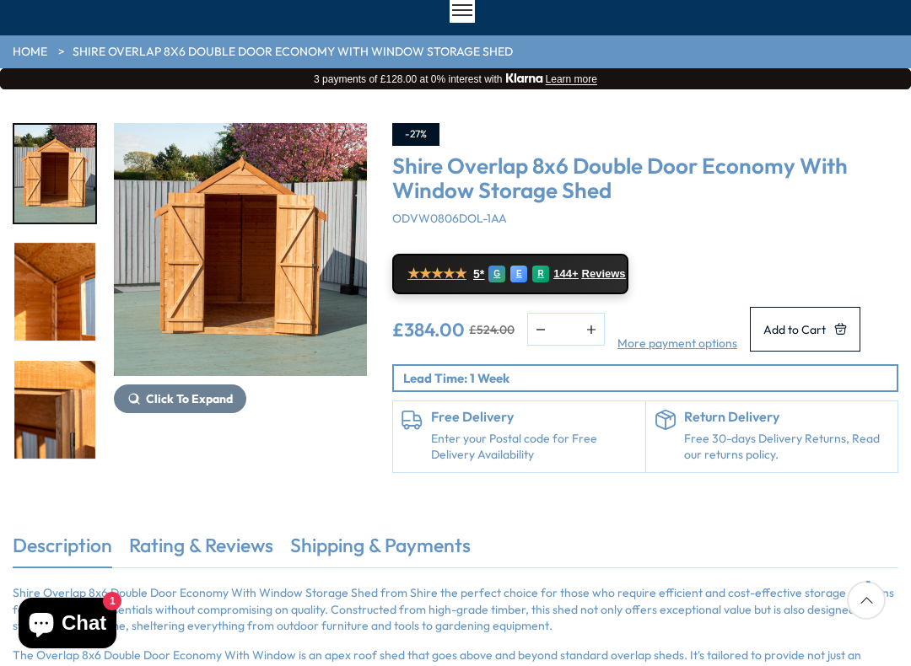
click at [428, 426] on div "Free Delivery Enter your Postal code for Free Delivery Availability" at bounding box center [519, 436] width 253 height 71
click at [462, 447] on link "Enter your Postal code for Free Delivery Availability" at bounding box center [534, 447] width 206 height 33
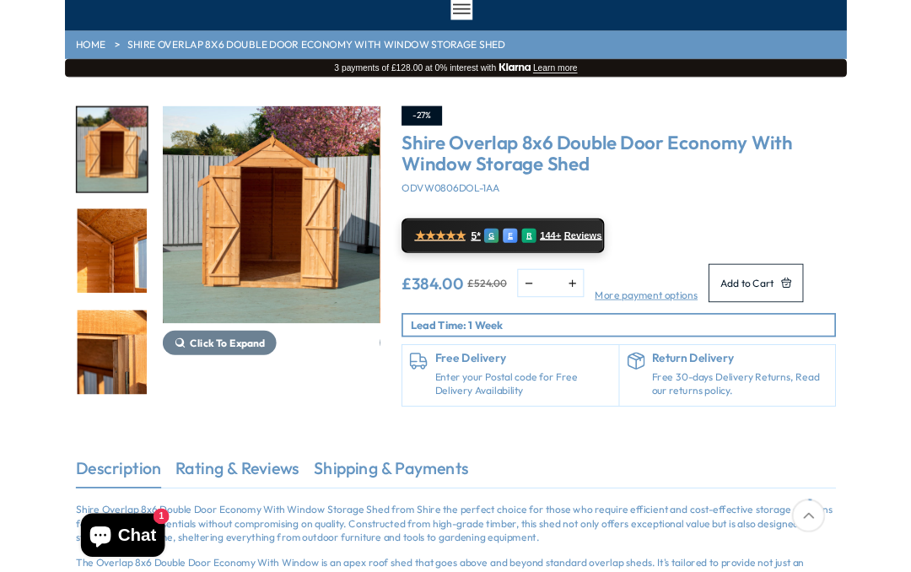
scroll to position [108, 0]
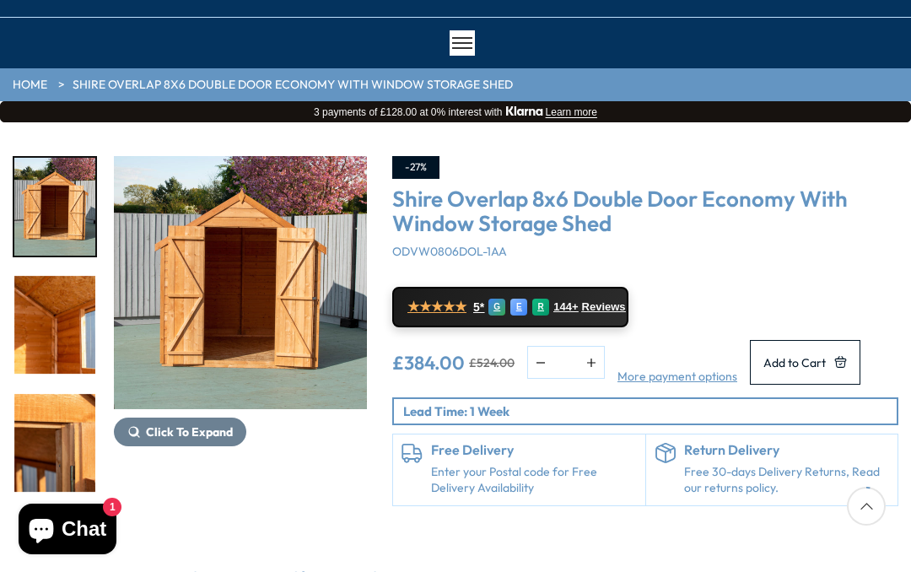
click at [501, 385] on div "£384.00 £524.00 * More payment options This item is a recurring or deferred pur…" at bounding box center [645, 362] width 506 height 45
click at [733, 478] on div "Return Delivery Free 30-days Delivery Returns, Read our returns policy." at bounding box center [787, 470] width 206 height 54
click at [522, 301] on div "E" at bounding box center [518, 307] width 17 height 17
click at [584, 109] on button "Learn more" at bounding box center [571, 112] width 51 height 12
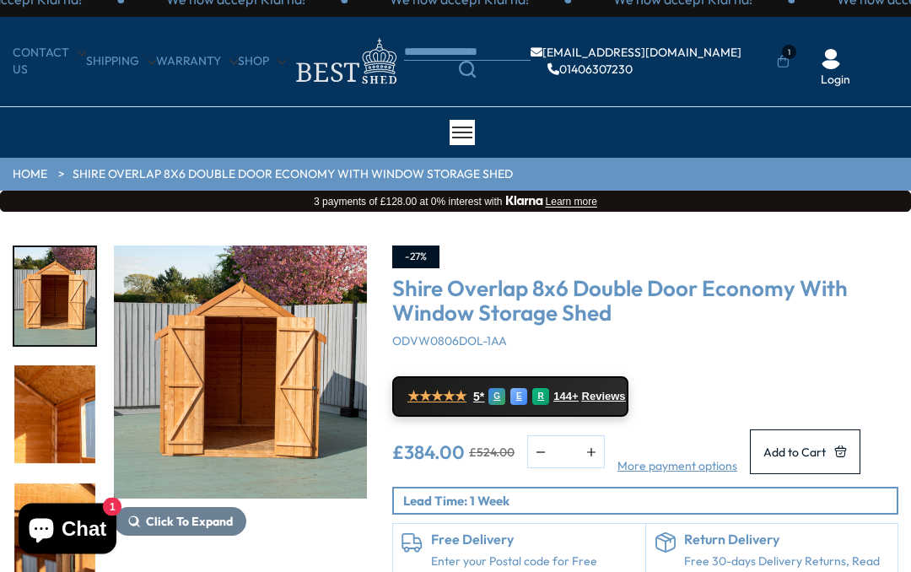
scroll to position [0, 0]
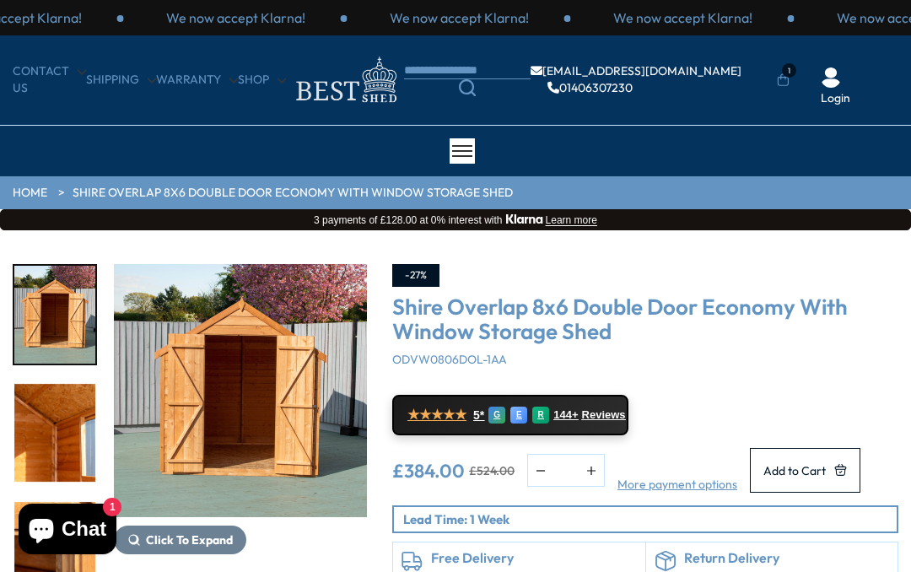
click at [838, 104] on link "Login" at bounding box center [836, 98] width 30 height 17
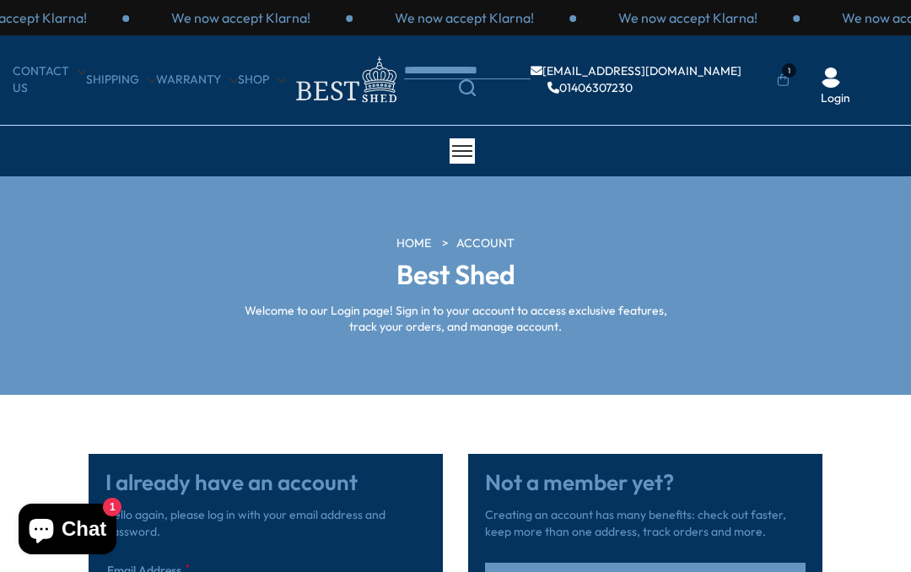
click at [15, 3] on div "We now accept Klarna! We now accept Klarna! We now accept Klarna! We now accept…" at bounding box center [455, 17] width 911 height 35
